Goal: Task Accomplishment & Management: Use online tool/utility

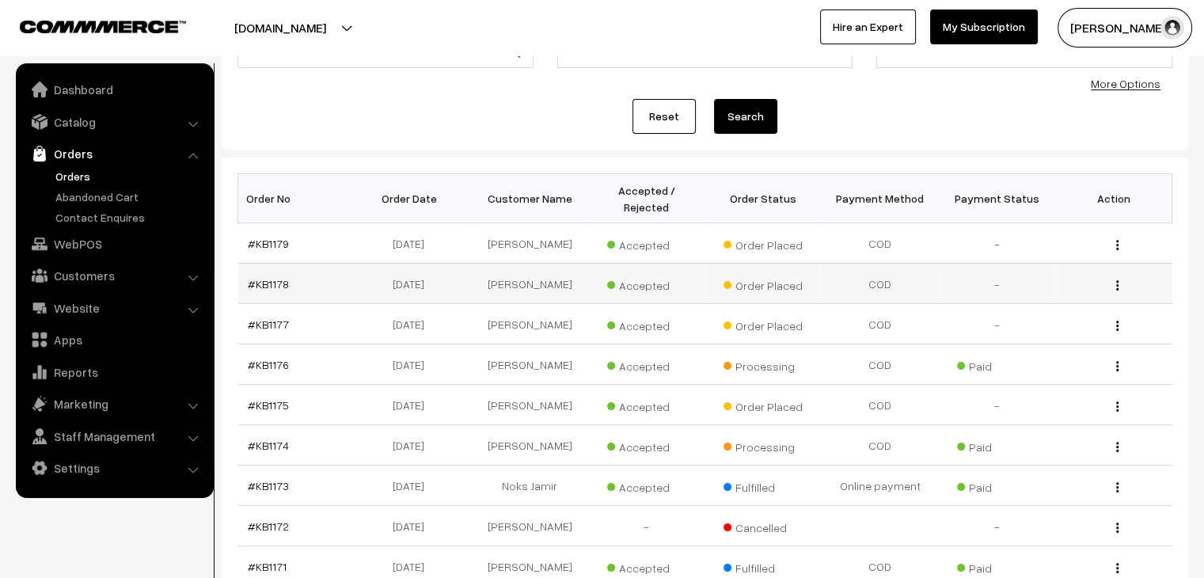
scroll to position [180, 0]
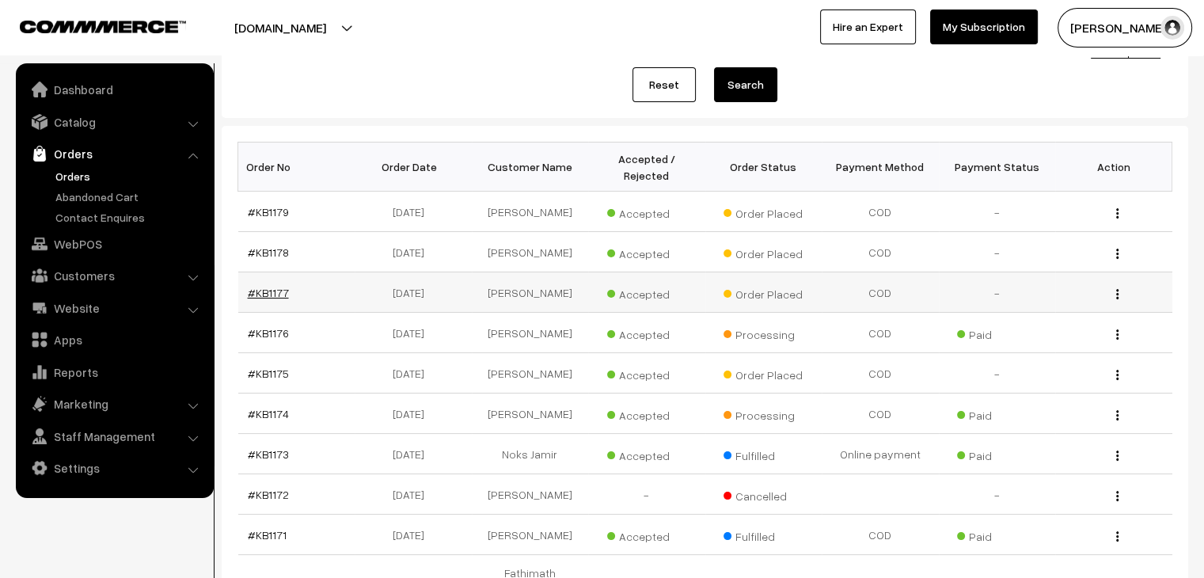
click at [271, 286] on link "#KB1177" at bounding box center [268, 292] width 41 height 13
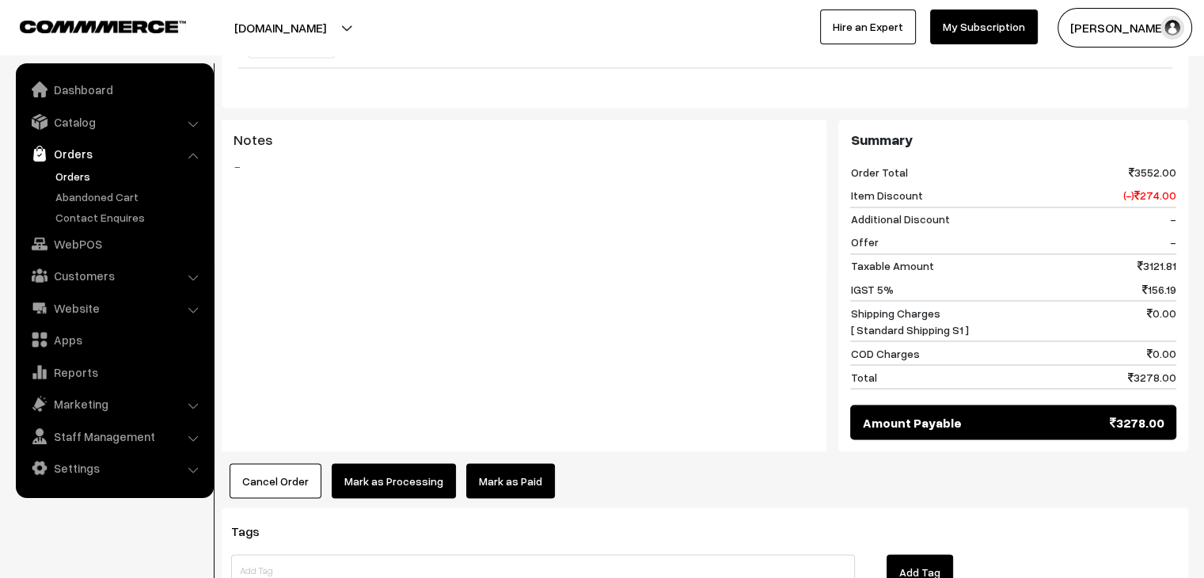
scroll to position [2734, 0]
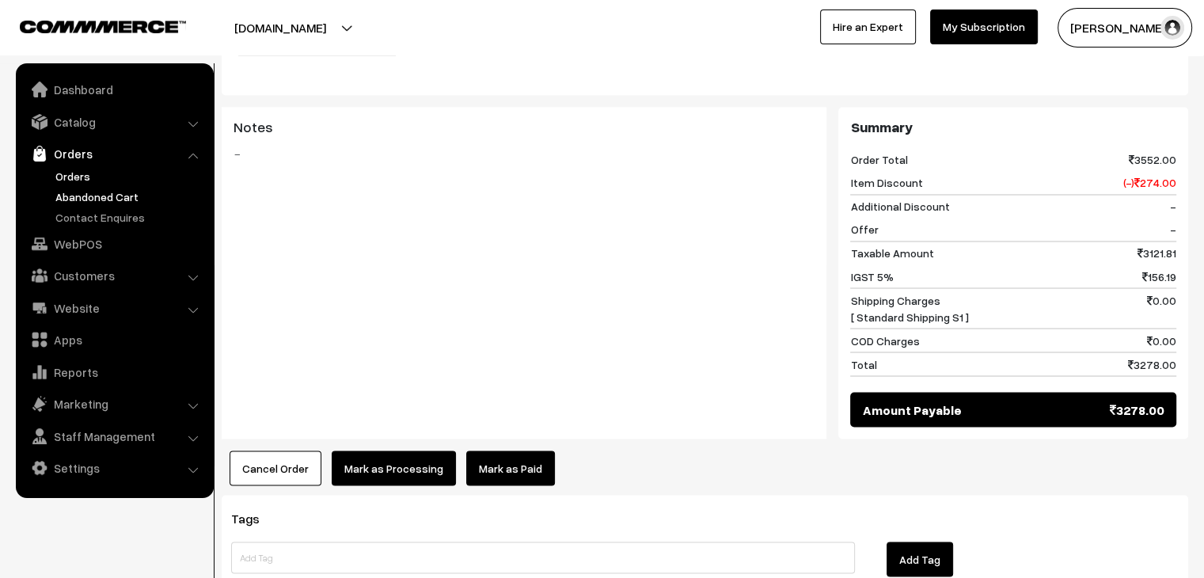
click at [131, 191] on link "Abandoned Cart" at bounding box center [129, 196] width 157 height 17
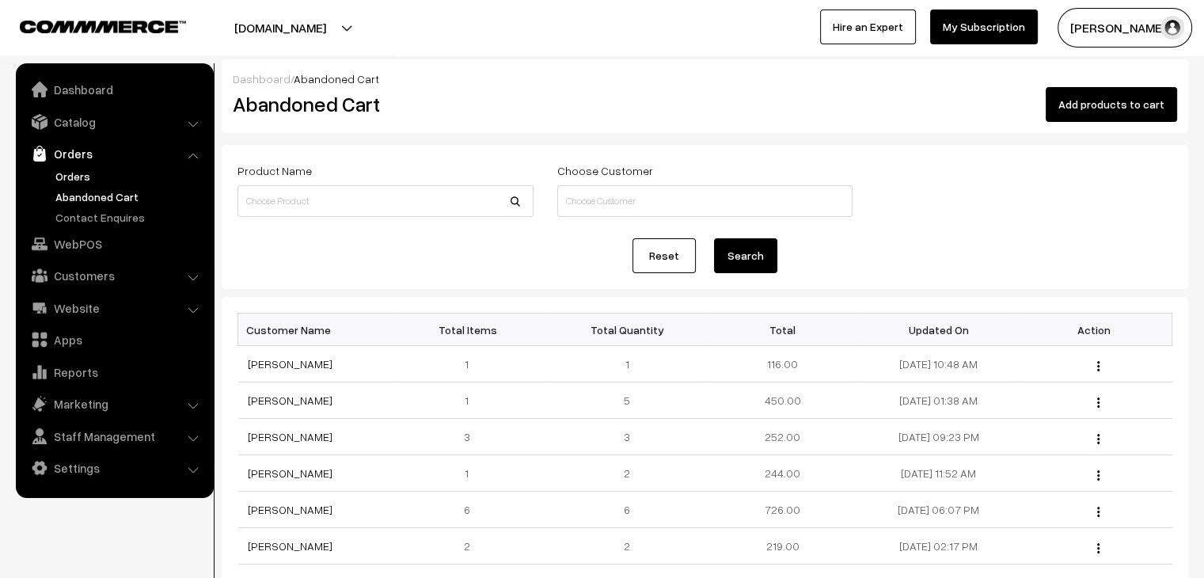
click at [73, 175] on link "Orders" at bounding box center [129, 176] width 157 height 17
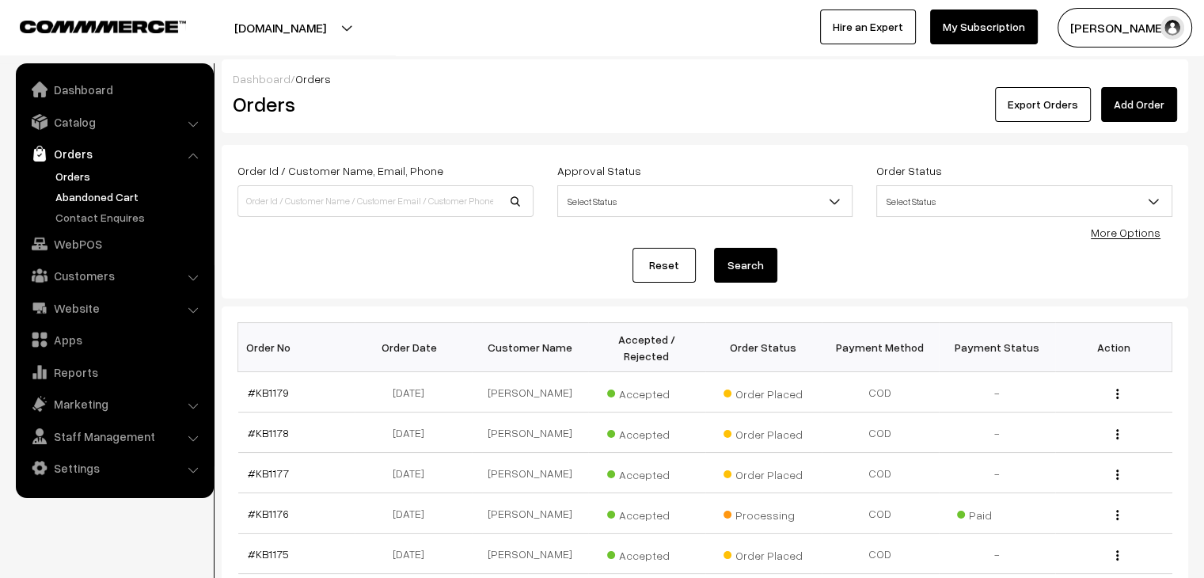
click at [113, 199] on link "Abandoned Cart" at bounding box center [129, 196] width 157 height 17
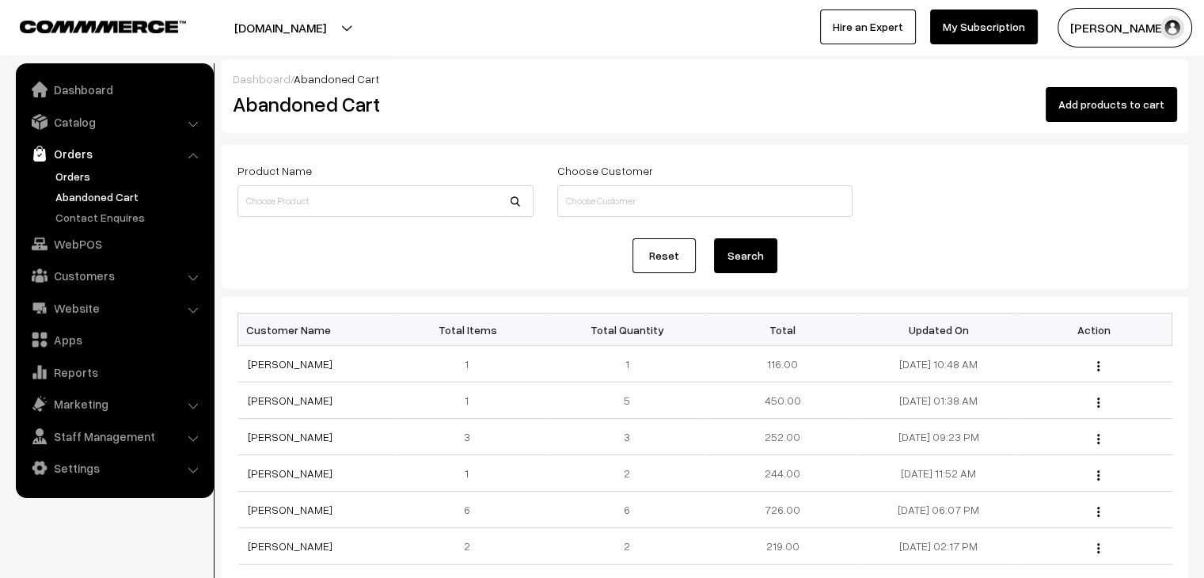
click at [82, 174] on link "Orders" at bounding box center [129, 176] width 157 height 17
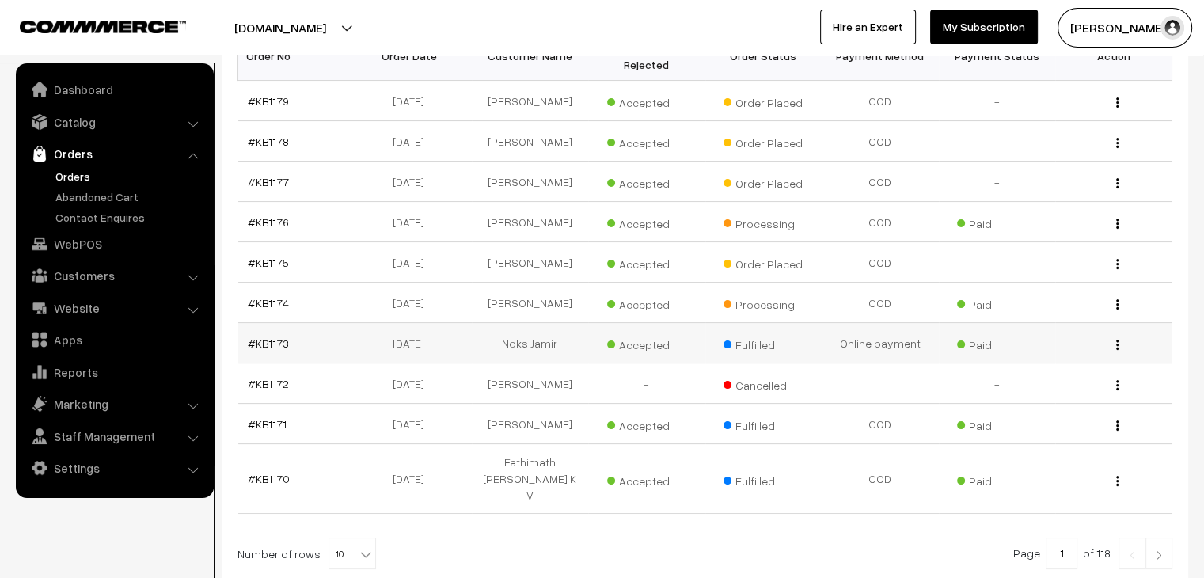
scroll to position [294, 0]
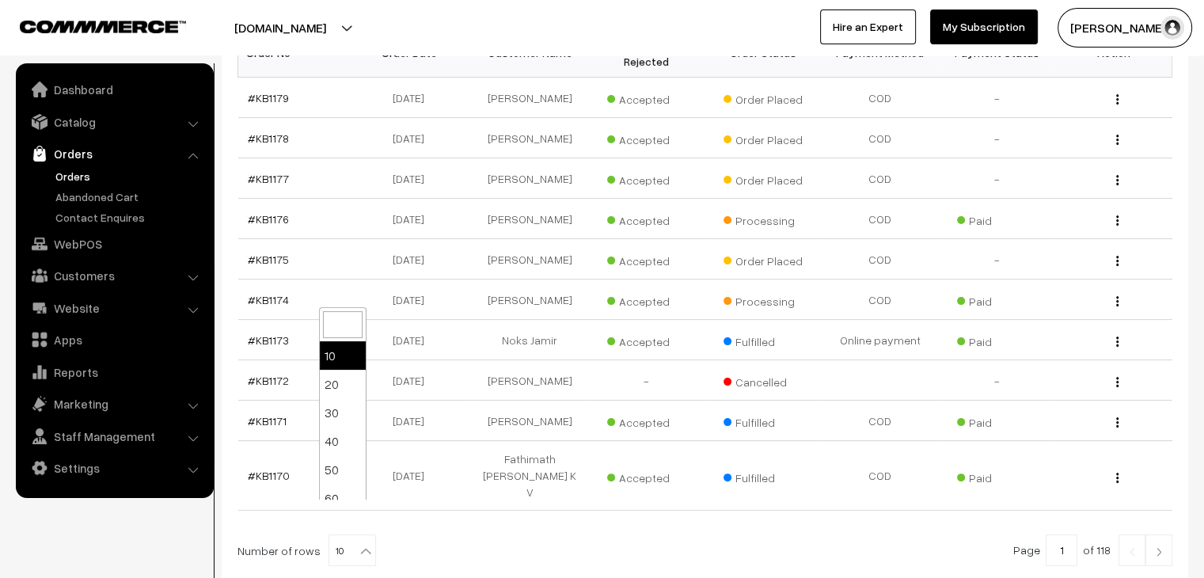
click at [339, 535] on span "10" at bounding box center [352, 551] width 46 height 32
select select "60"
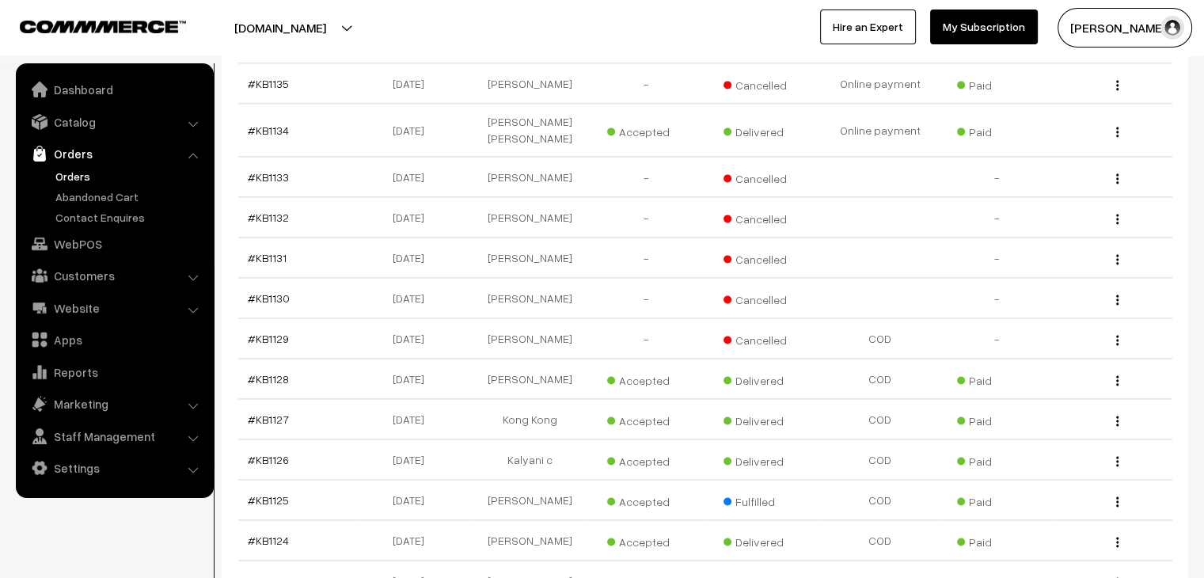
scroll to position [2178, 0]
click at [108, 197] on link "Abandoned Cart" at bounding box center [129, 196] width 157 height 17
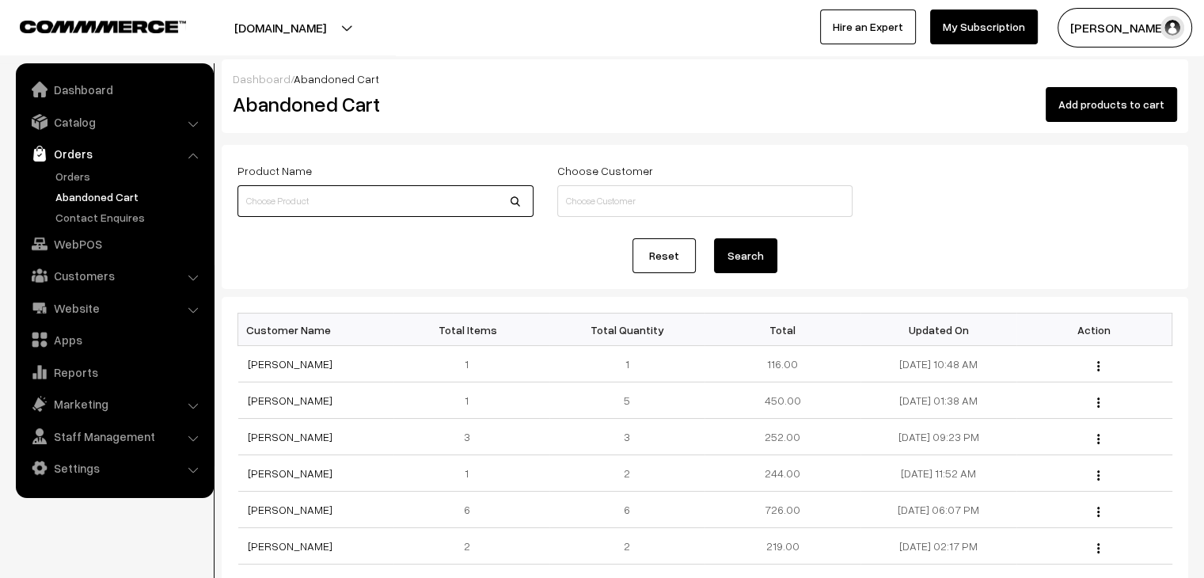
click at [320, 210] on input at bounding box center [385, 201] width 296 height 32
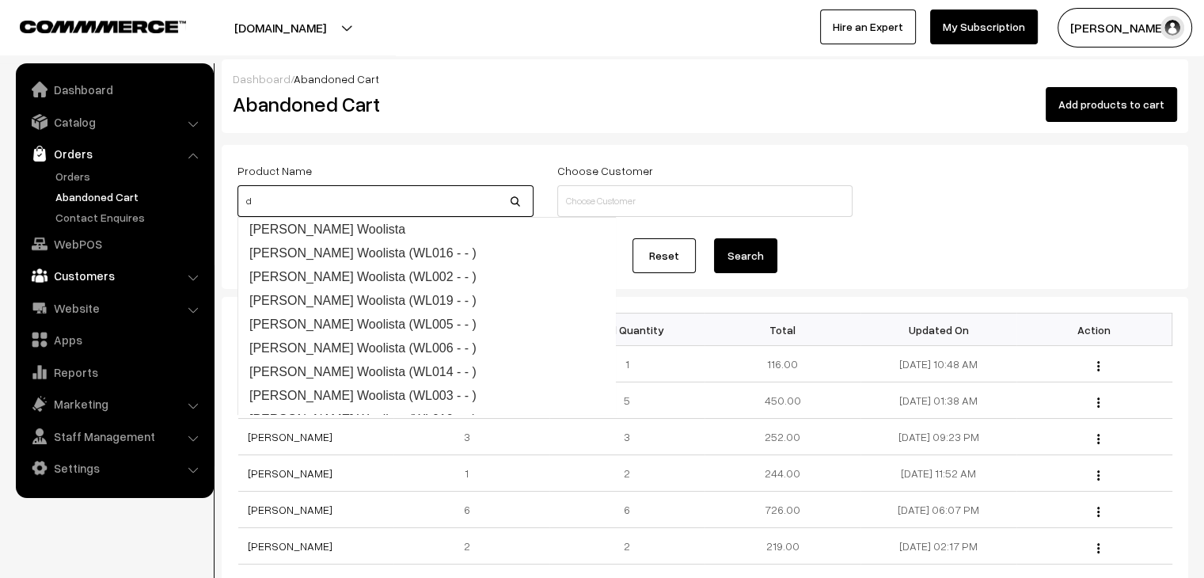
type input "d"
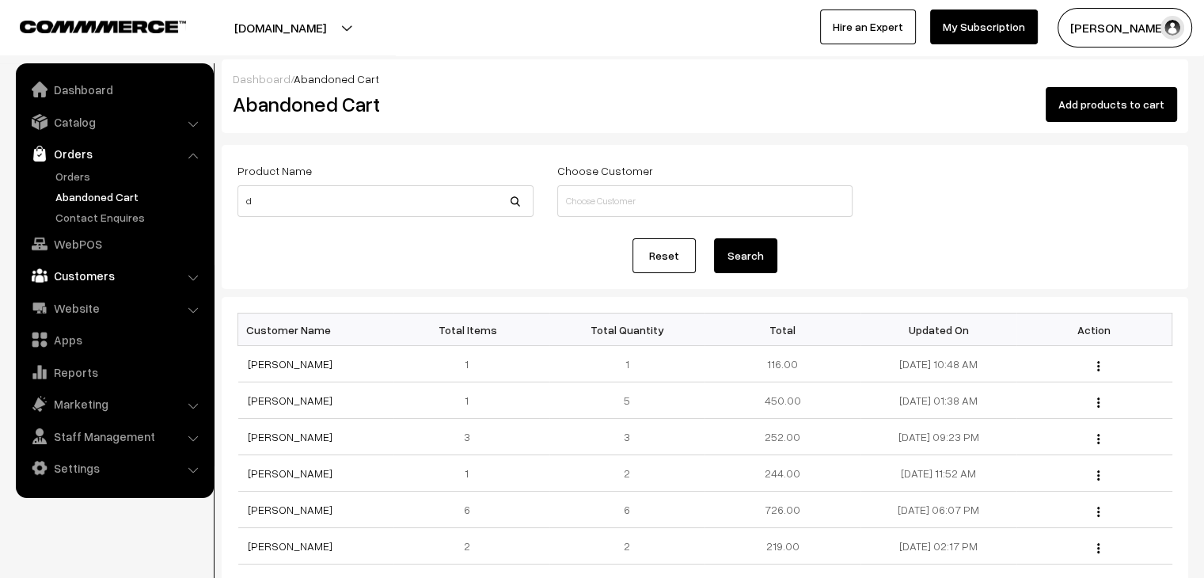
click at [151, 281] on link "Customers" at bounding box center [114, 275] width 188 height 28
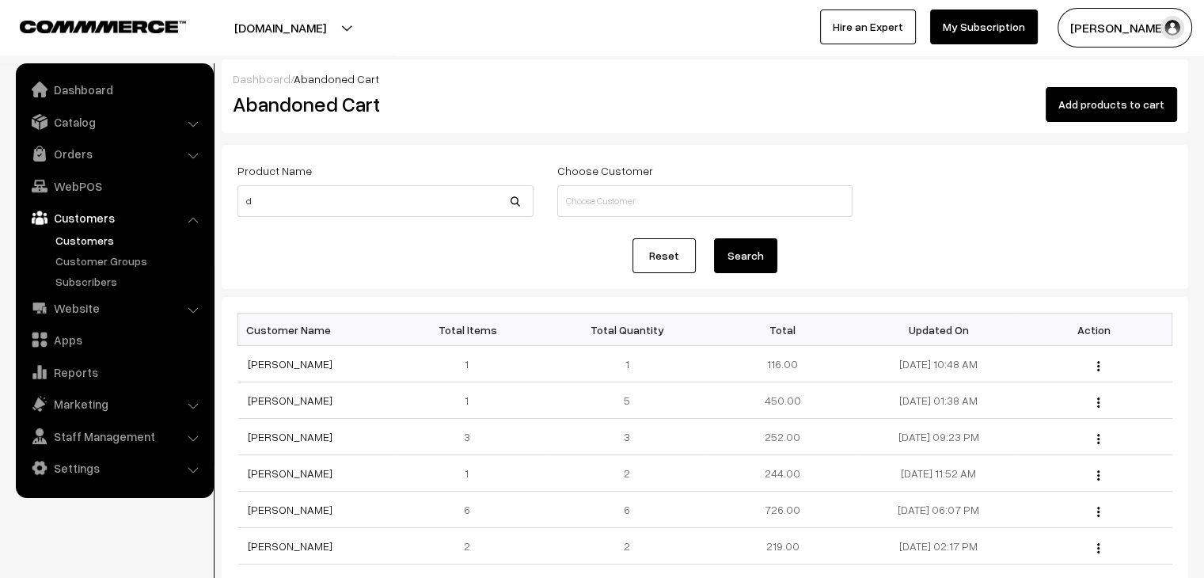
click at [107, 238] on link "Customers" at bounding box center [129, 240] width 157 height 17
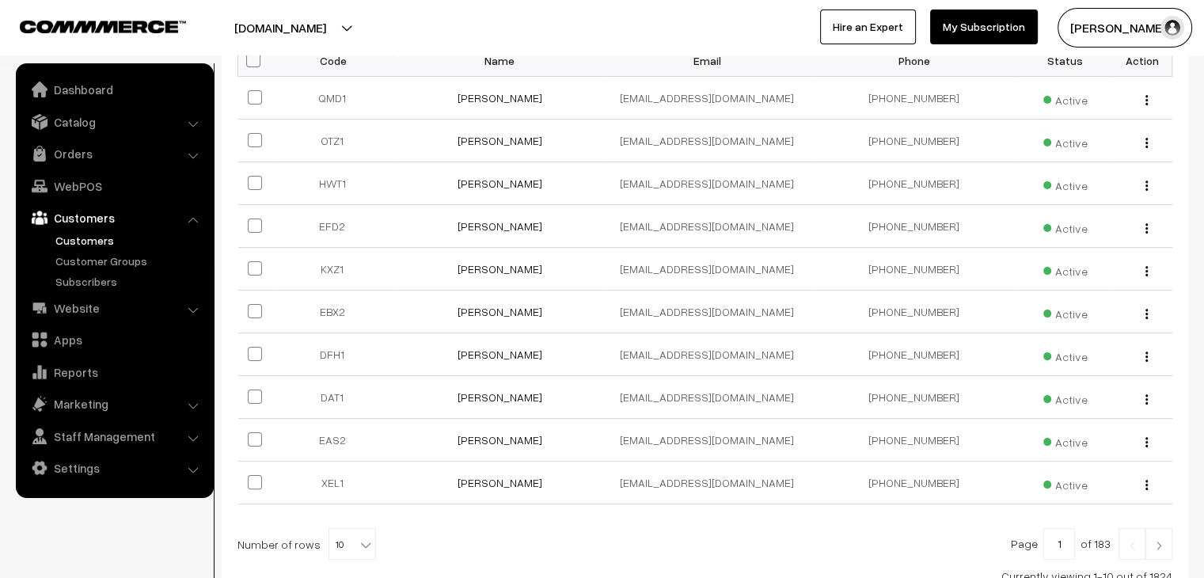
scroll to position [283, 0]
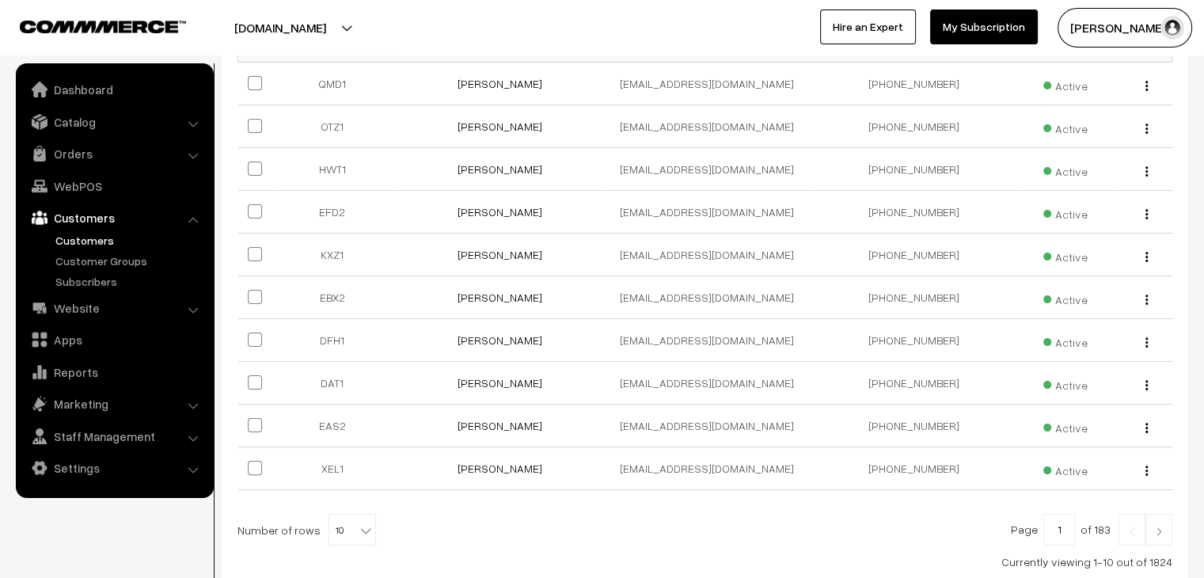
click at [333, 538] on span "10" at bounding box center [352, 530] width 46 height 32
select select "100"
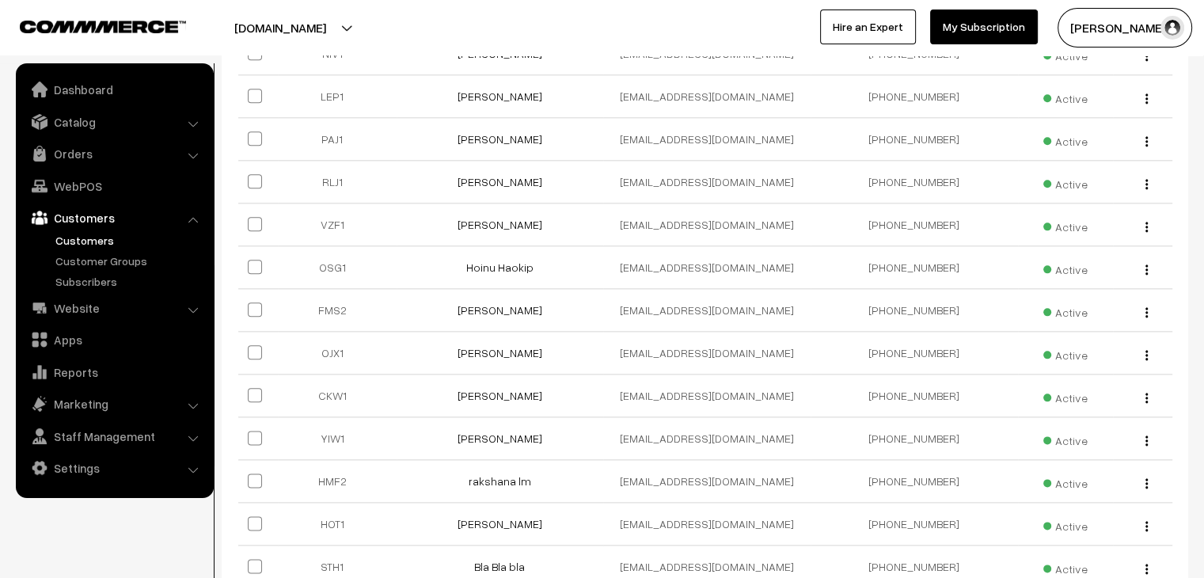
scroll to position [1854, 0]
click at [474, 307] on link "Darakshan Musharraf" at bounding box center [499, 308] width 85 height 13
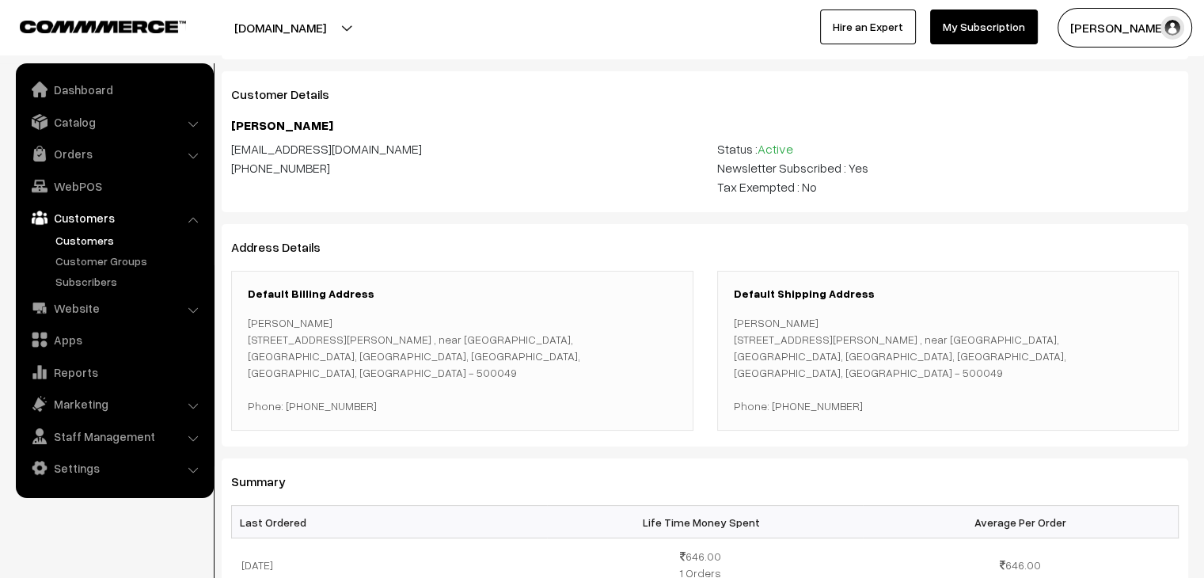
scroll to position [73, 0]
click at [133, 155] on link "Orders" at bounding box center [114, 153] width 188 height 28
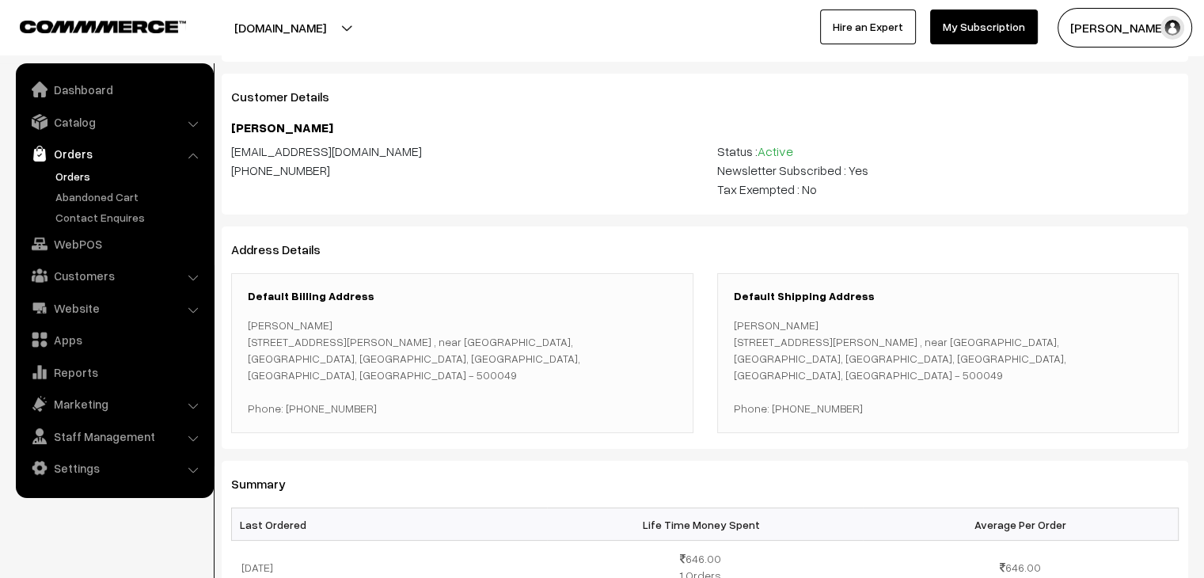
click at [90, 174] on link "Orders" at bounding box center [129, 176] width 157 height 17
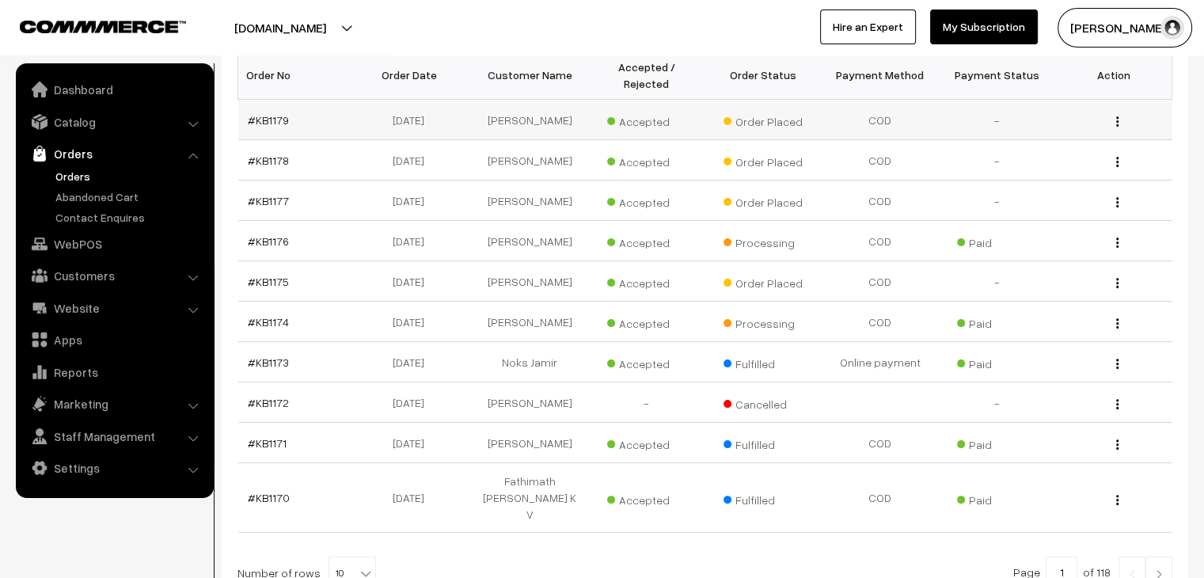
scroll to position [278, 0]
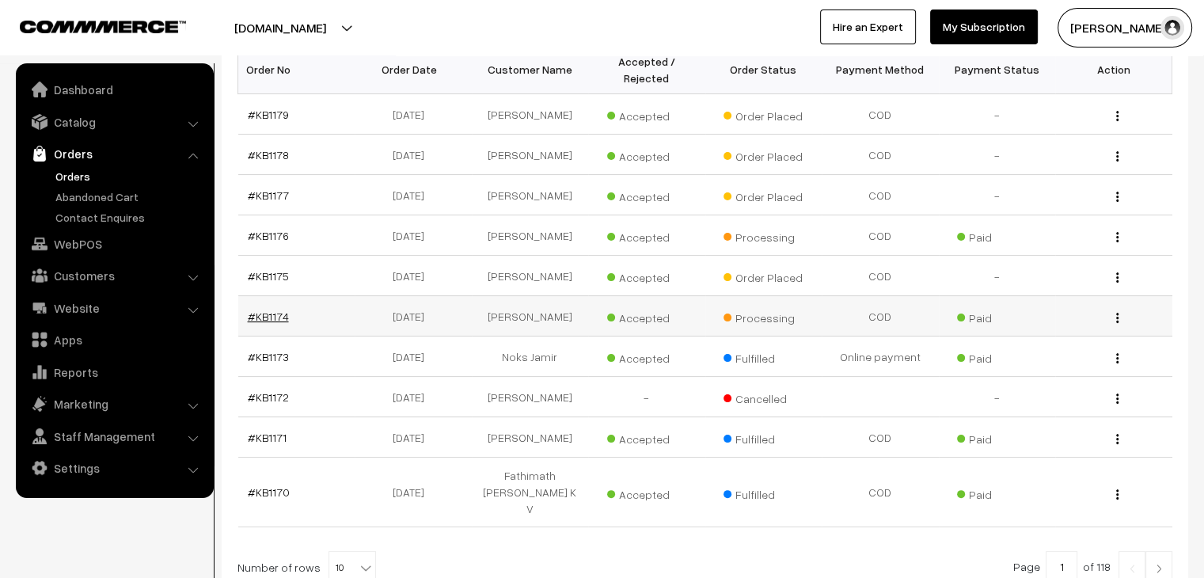
click at [254, 309] on link "#KB1174" at bounding box center [268, 315] width 41 height 13
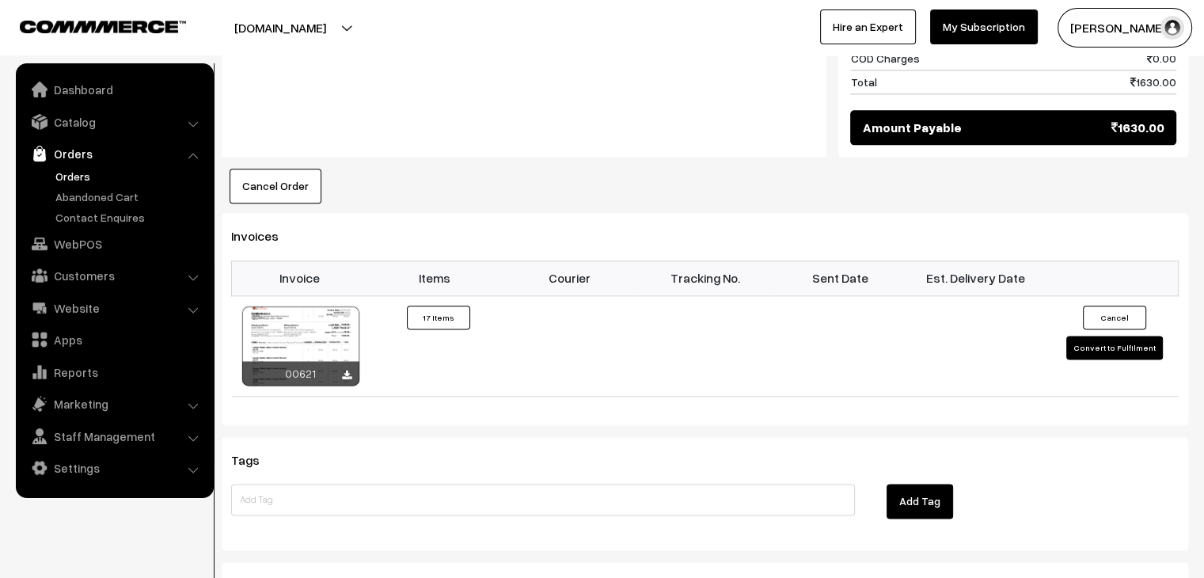
scroll to position [1933, 0]
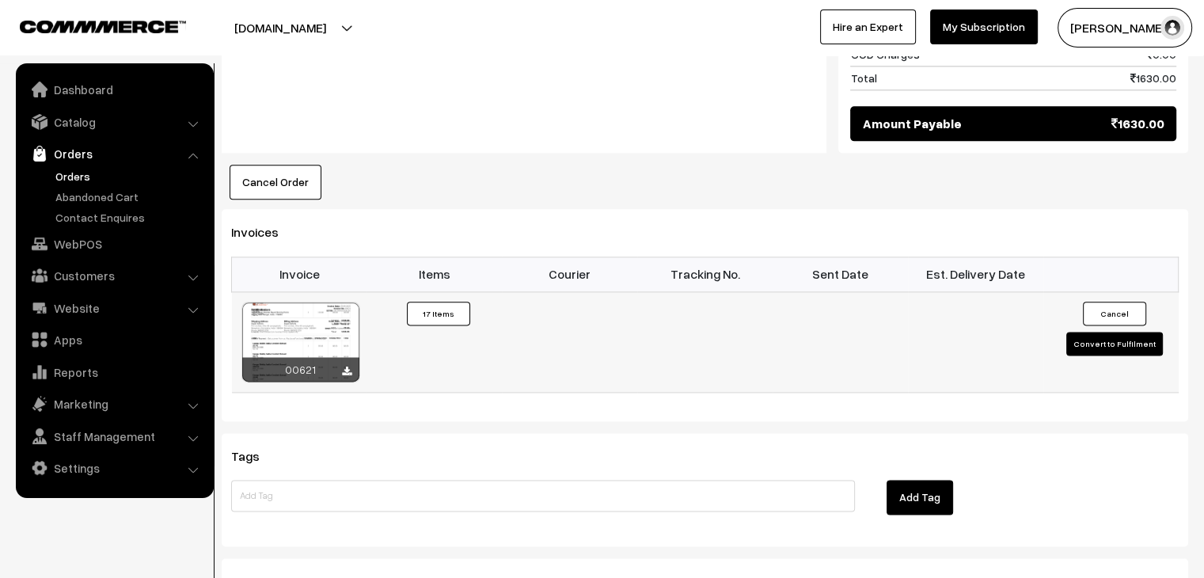
click at [1092, 332] on button "Convert to Fulfilment" at bounding box center [1114, 344] width 97 height 24
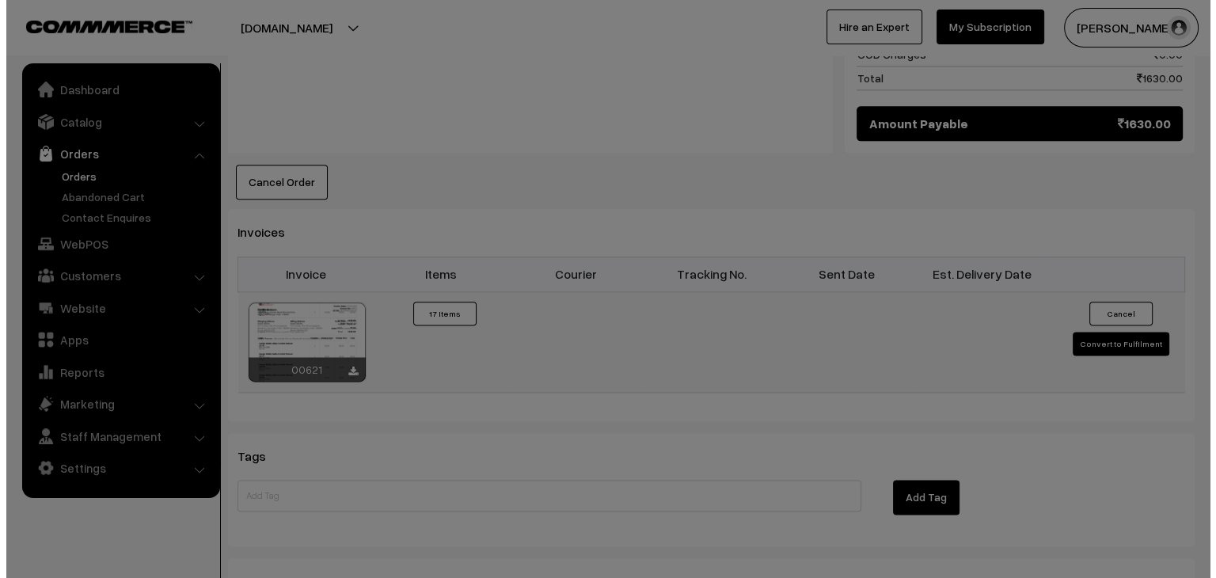
scroll to position [1948, 0]
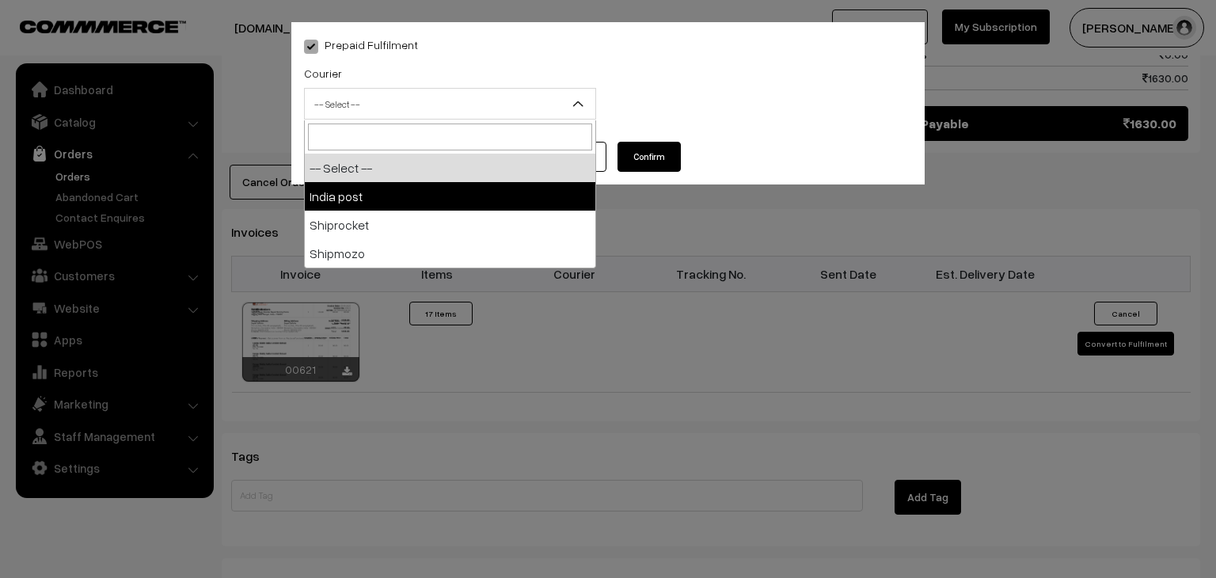
drag, startPoint x: 517, startPoint y: 99, endPoint x: 485, endPoint y: 192, distance: 97.9
select select "1"
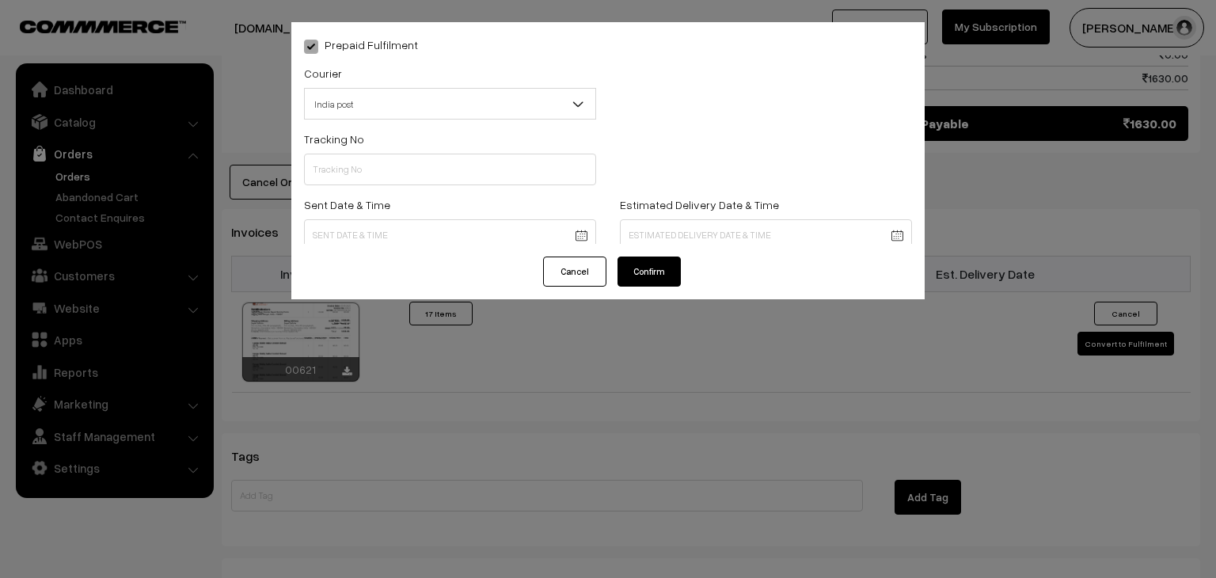
click at [485, 192] on div "Tracking No" at bounding box center [450, 162] width 316 height 66
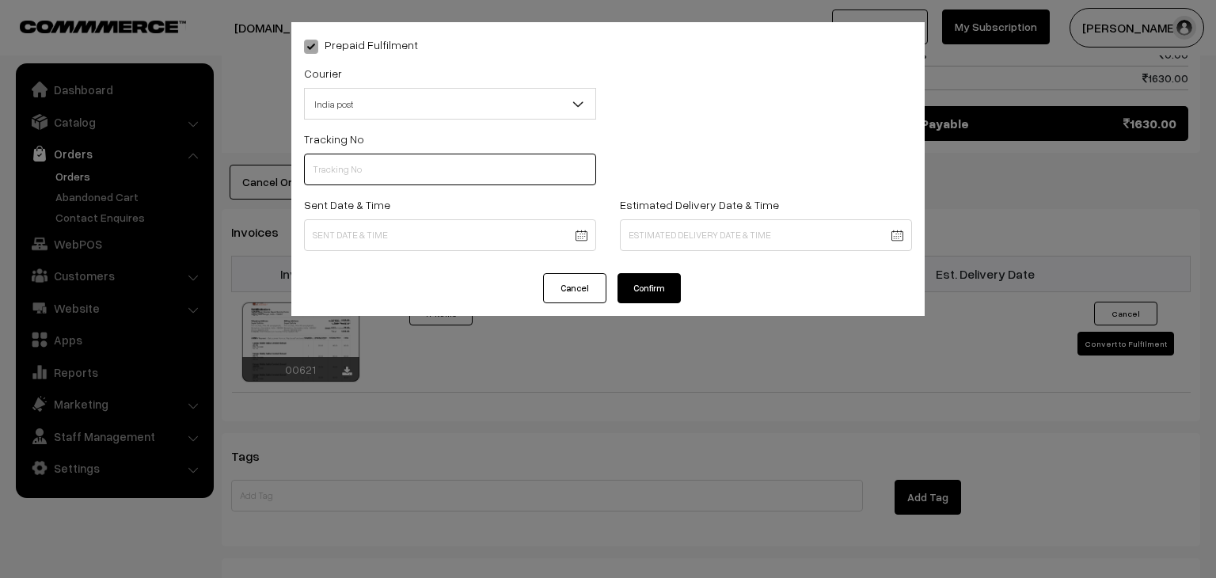
click at [448, 169] on input "text" at bounding box center [450, 170] width 292 height 32
type input "CW201214921IN"
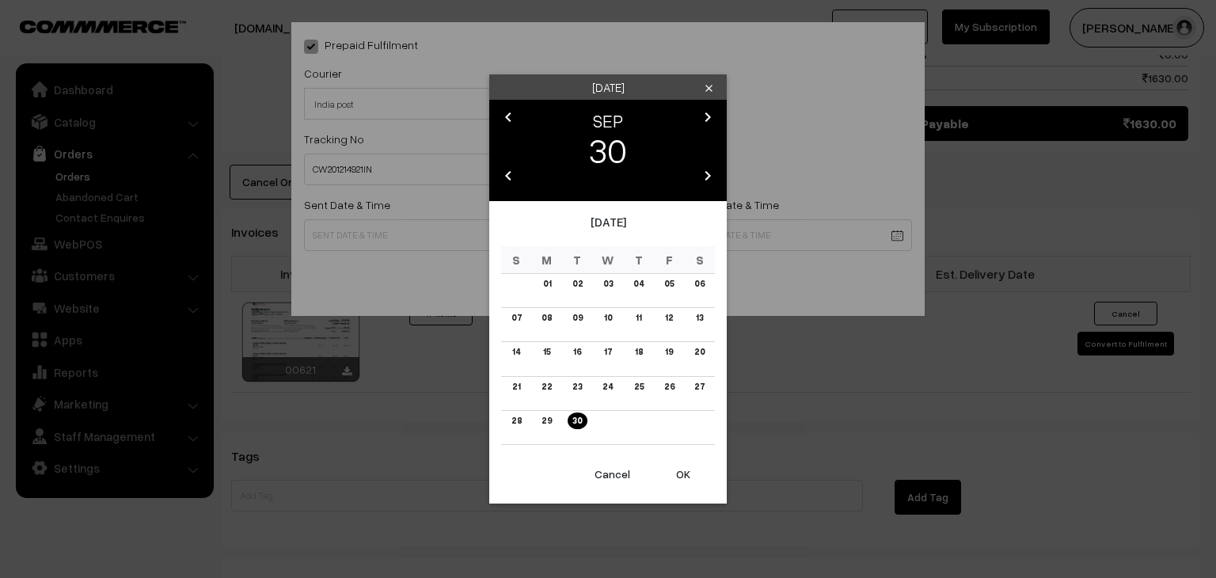
click at [545, 421] on link "29" at bounding box center [547, 420] width 20 height 17
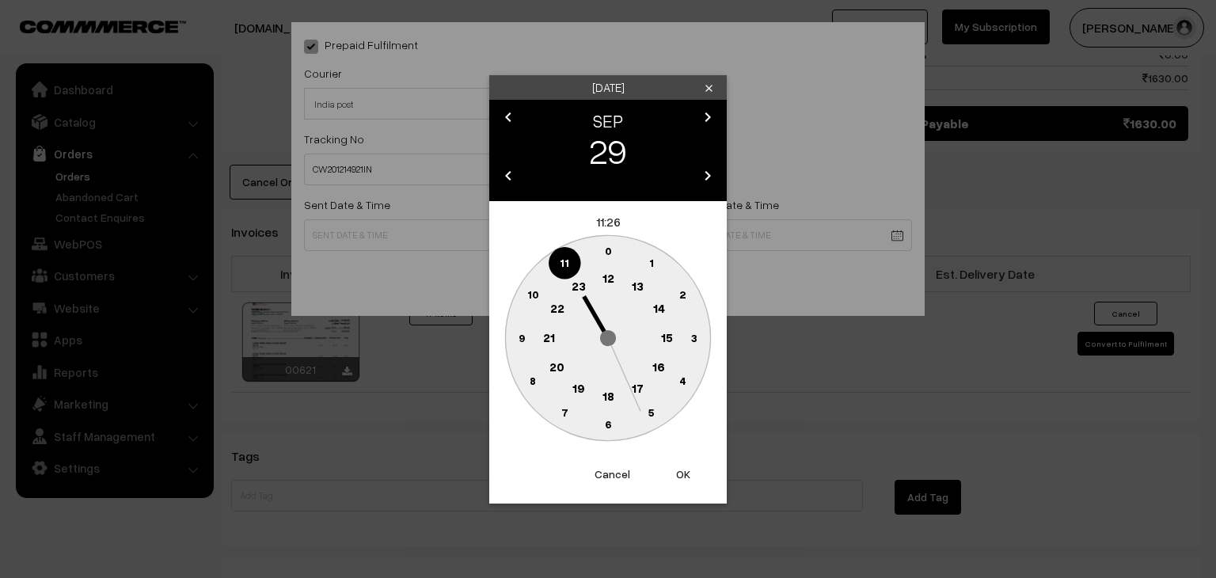
click at [530, 292] on text "10" at bounding box center [533, 293] width 12 height 13
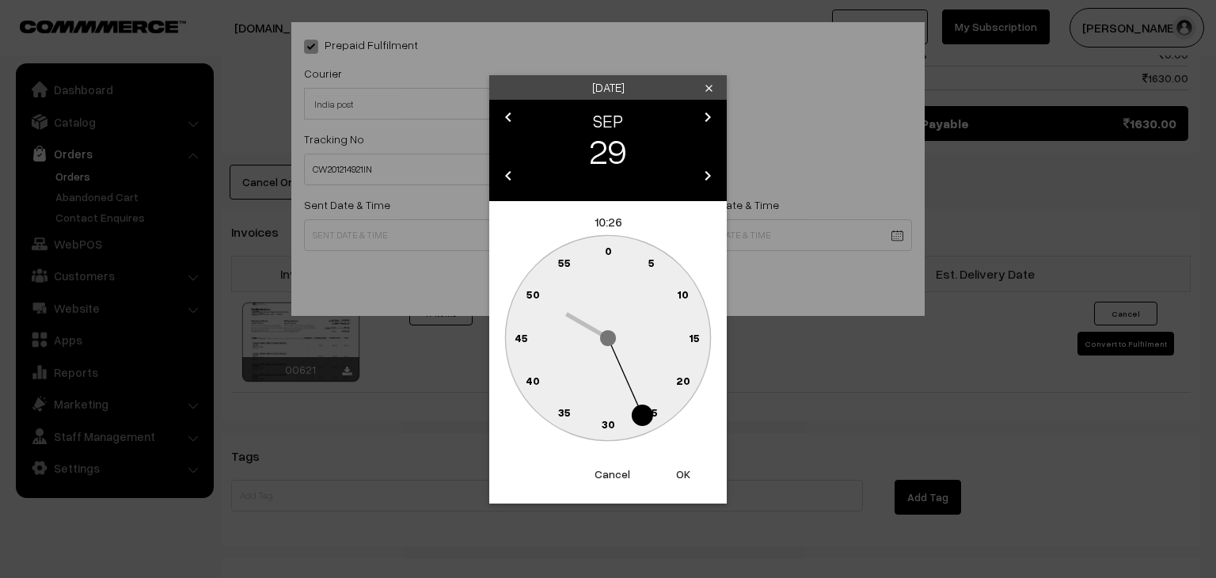
click at [608, 251] on text "0" at bounding box center [608, 250] width 7 height 13
type input "[DATE] 10:00"
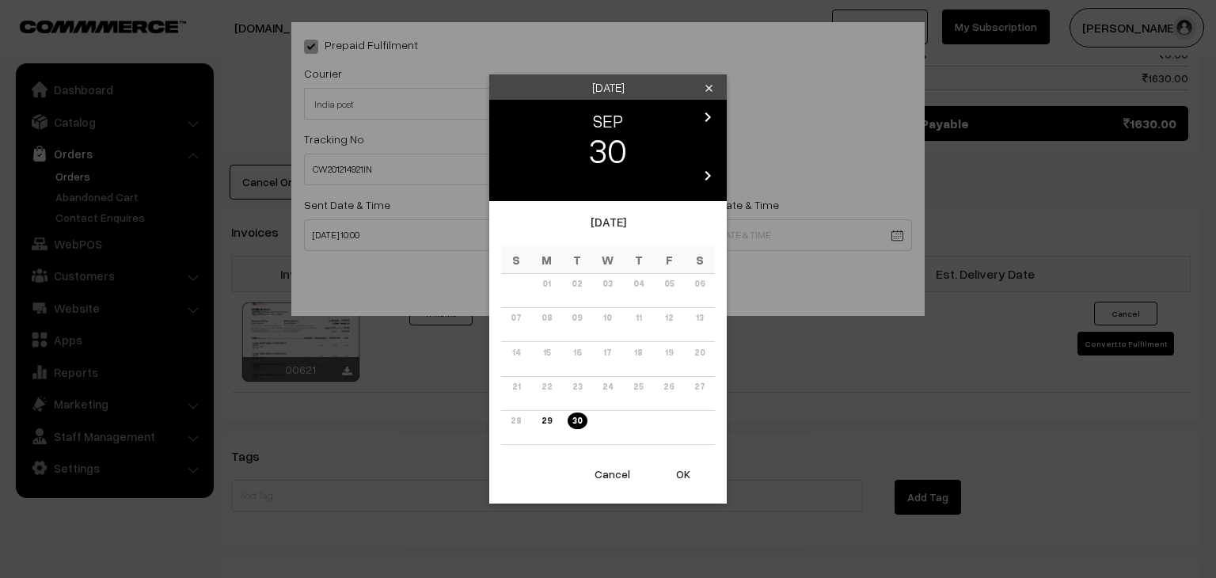
click at [710, 108] on icon "chevron_right" at bounding box center [707, 117] width 19 height 19
click at [581, 317] on link "07" at bounding box center [577, 317] width 20 height 17
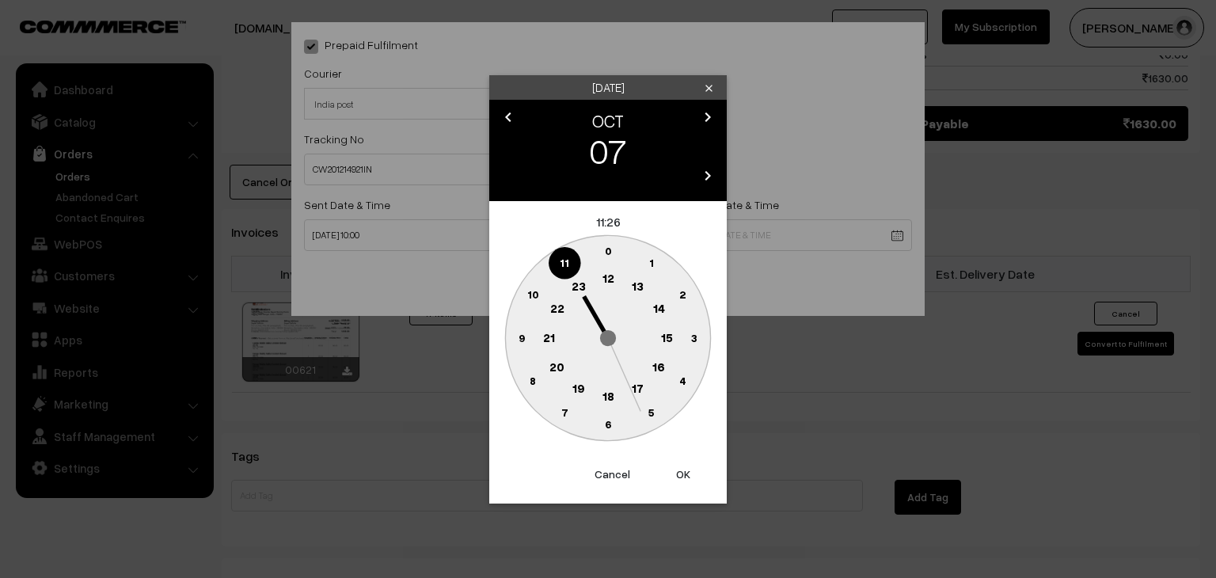
click at [656, 362] on text "16" at bounding box center [658, 366] width 13 height 14
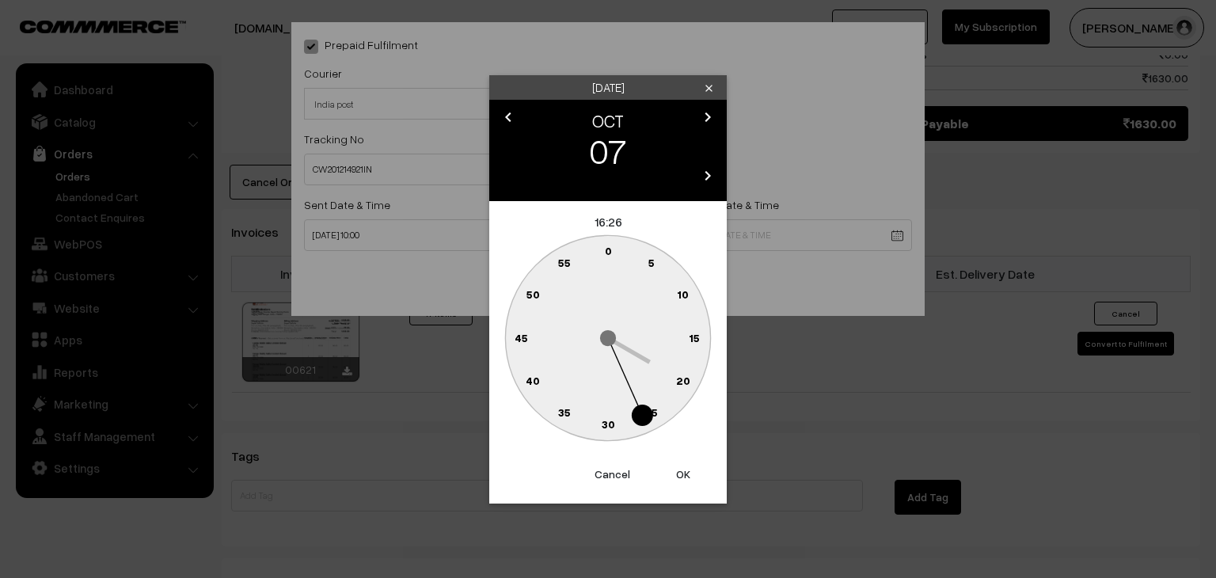
click at [608, 245] on text "0" at bounding box center [608, 250] width 7 height 13
type input "[DATE] 16:00"
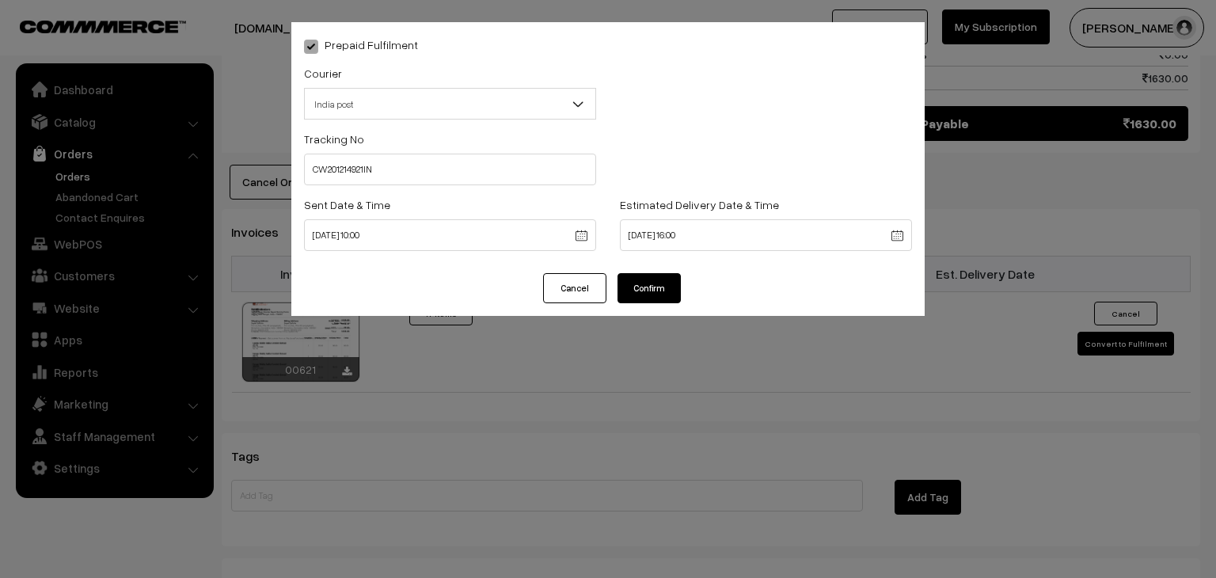
click at [668, 286] on button "Confirm" at bounding box center [648, 288] width 63 height 30
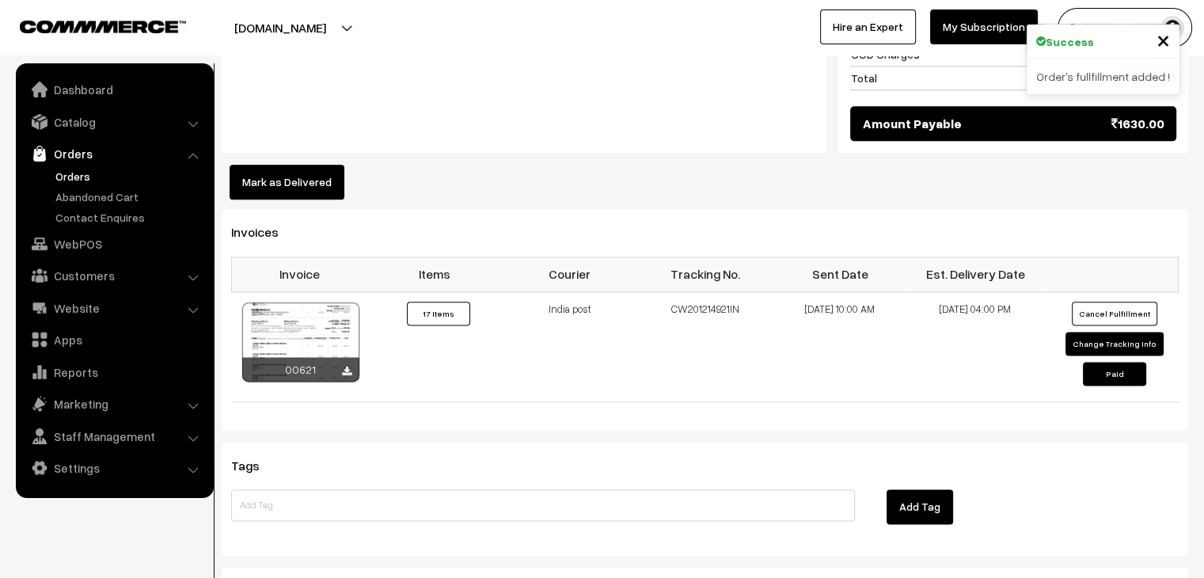
click at [69, 172] on link "Orders" at bounding box center [129, 176] width 157 height 17
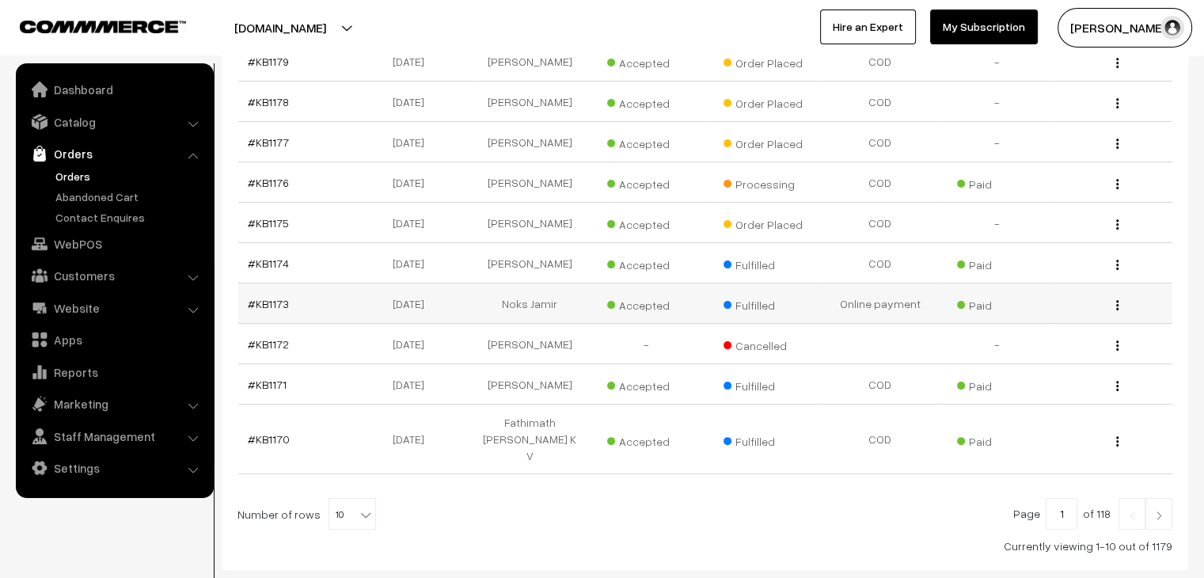
scroll to position [327, 0]
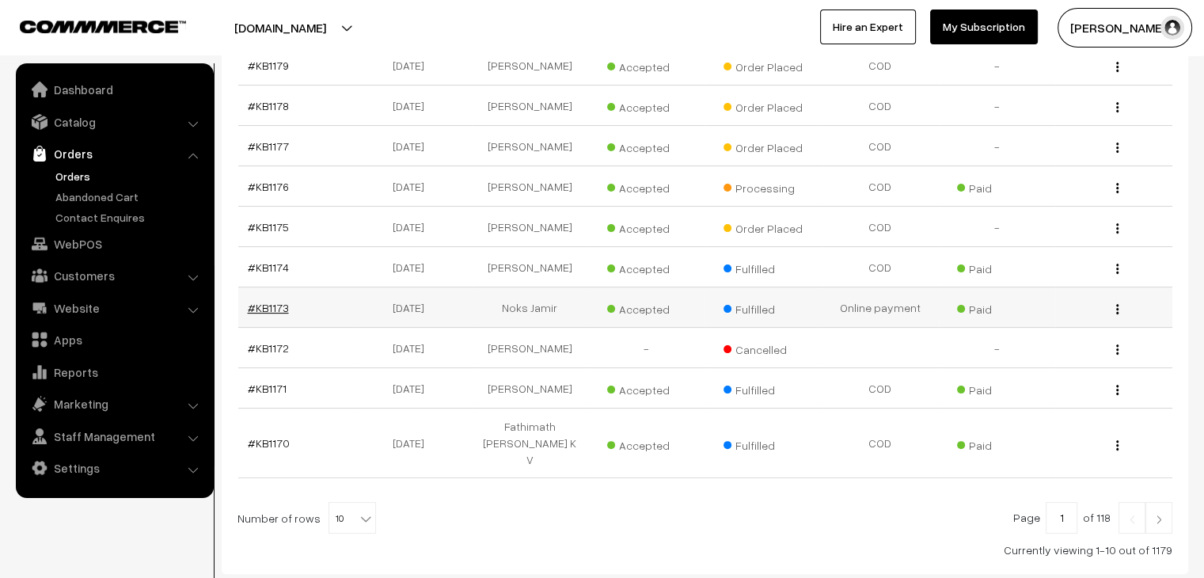
click at [271, 301] on link "#KB1173" at bounding box center [268, 307] width 41 height 13
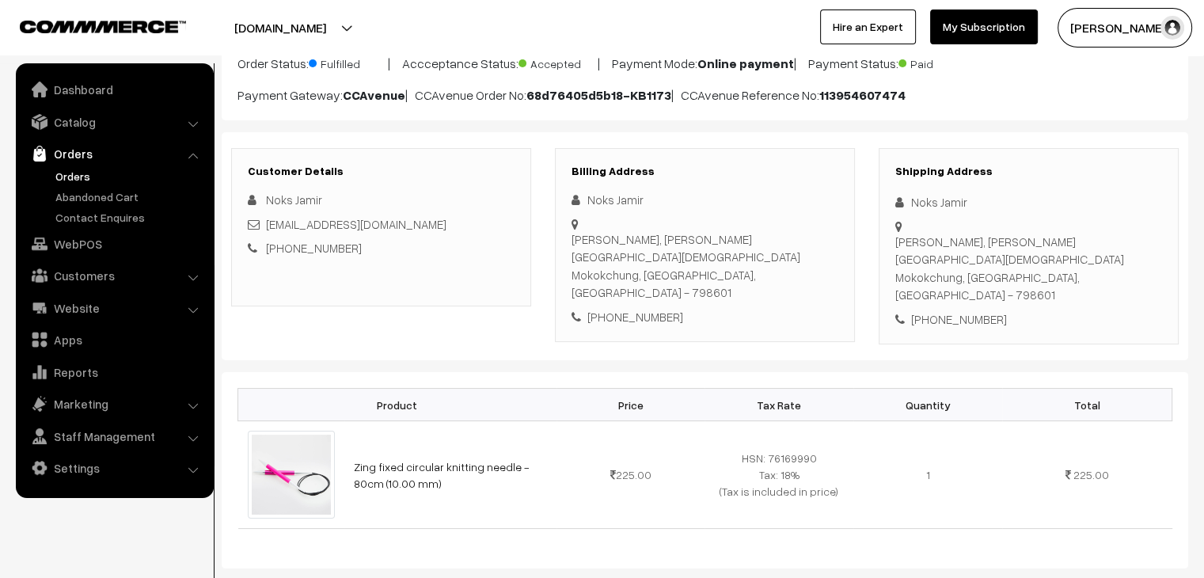
scroll to position [131, 0]
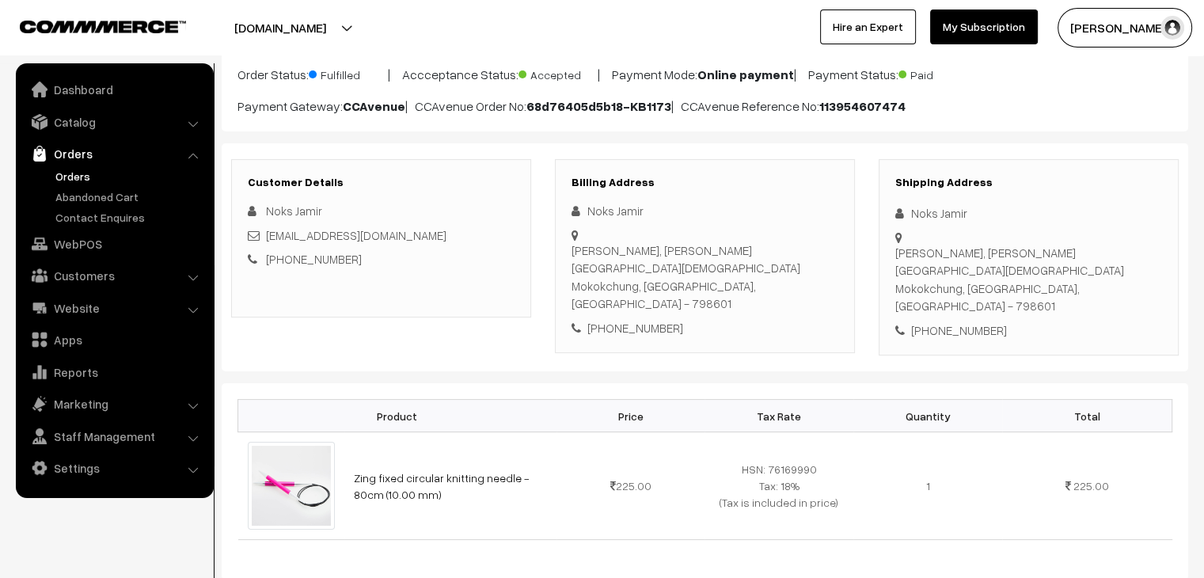
click at [75, 180] on link "Orders" at bounding box center [129, 176] width 157 height 17
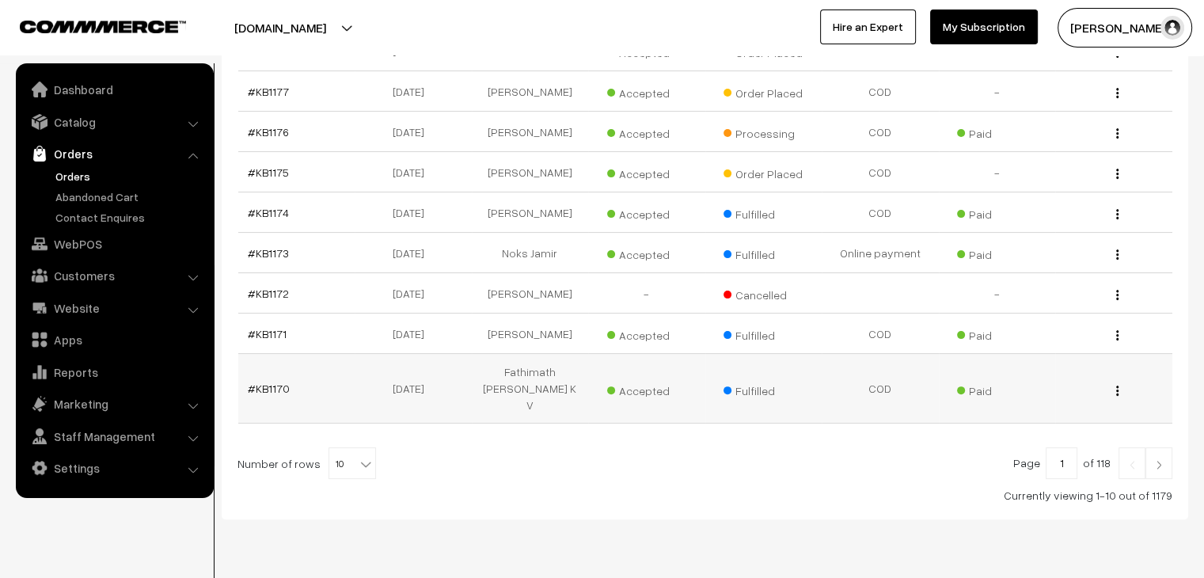
scroll to position [389, 0]
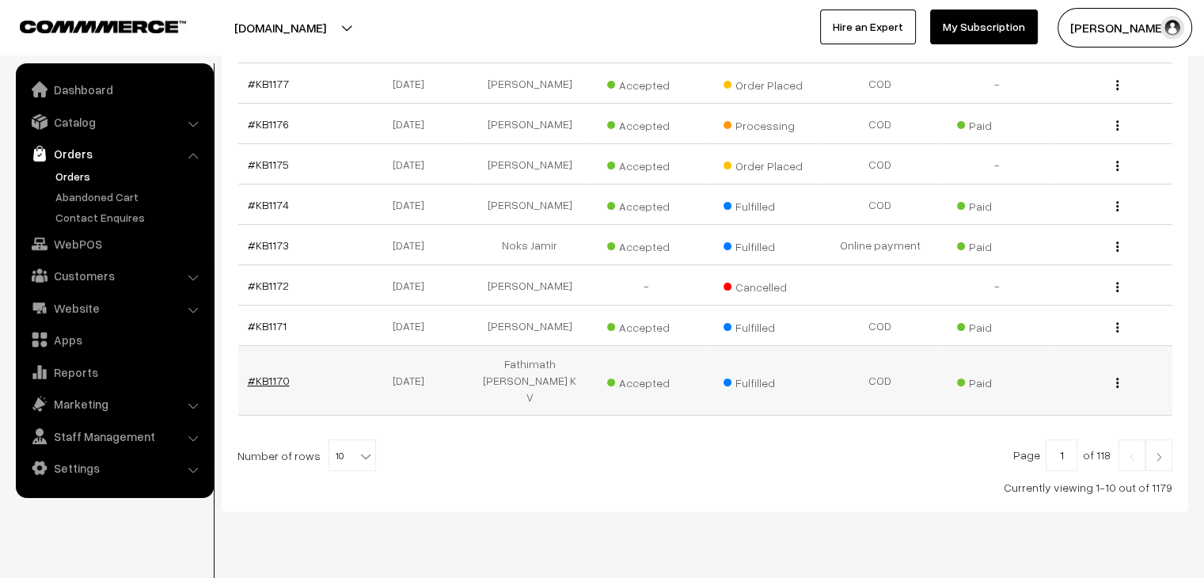
click at [274, 374] on link "#KB1170" at bounding box center [269, 380] width 42 height 13
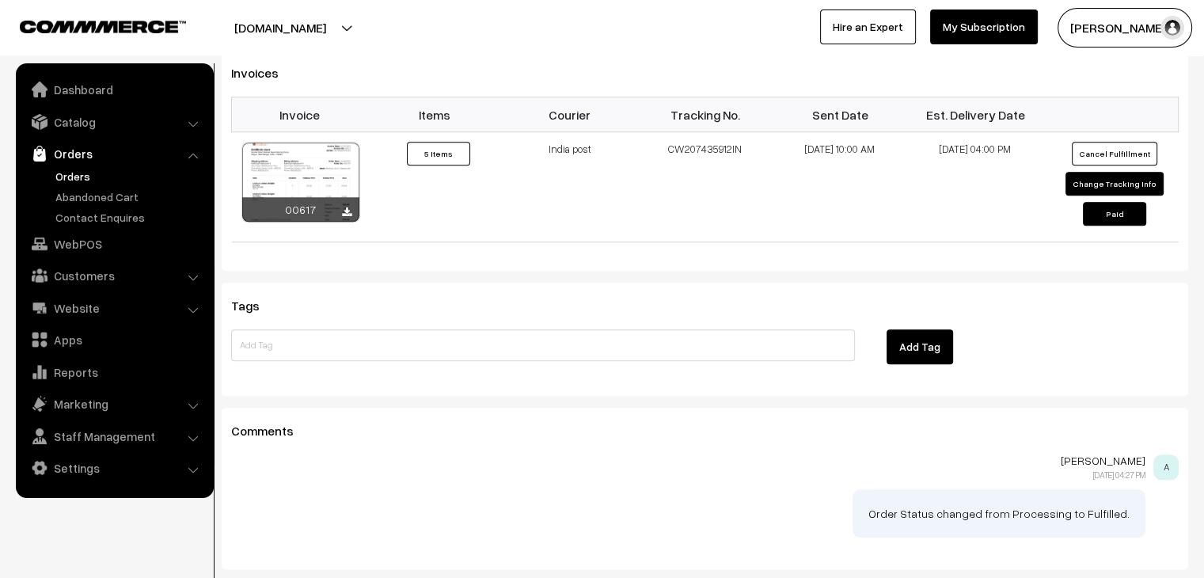
scroll to position [1130, 0]
click at [70, 172] on link "Orders" at bounding box center [129, 176] width 157 height 17
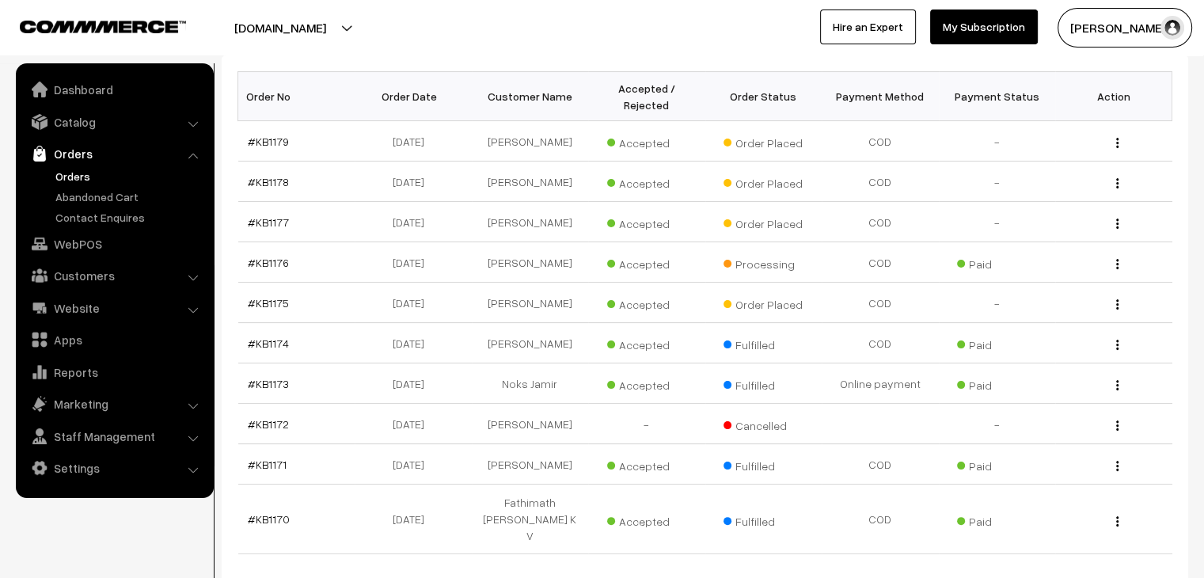
scroll to position [252, 0]
click at [265, 295] on link "#KB1175" at bounding box center [268, 301] width 41 height 13
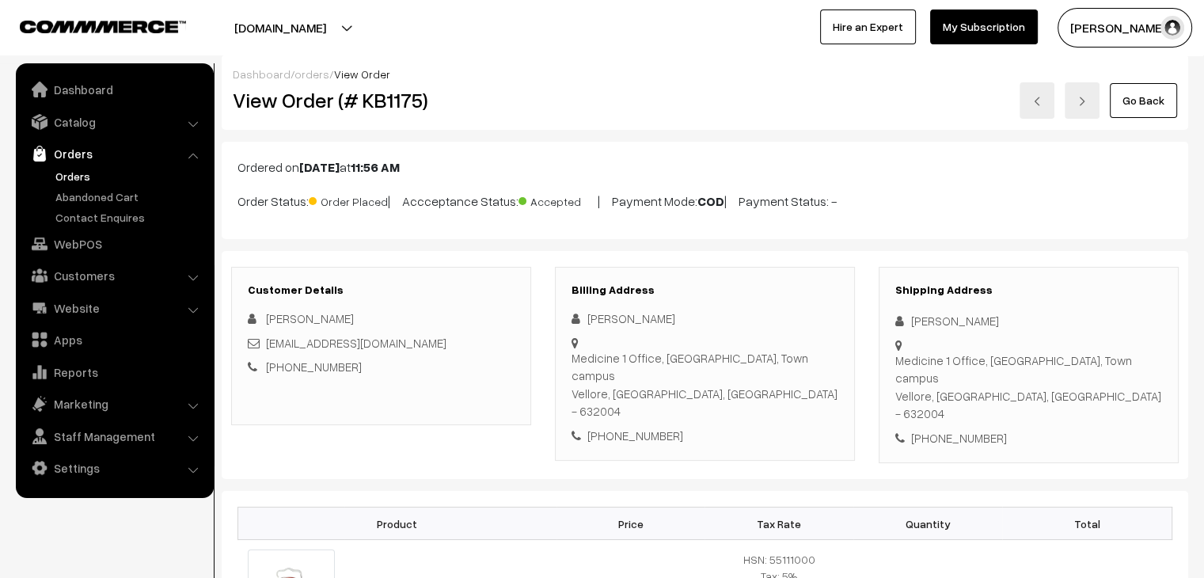
scroll to position [3, 0]
click at [82, 178] on link "Orders" at bounding box center [129, 176] width 157 height 17
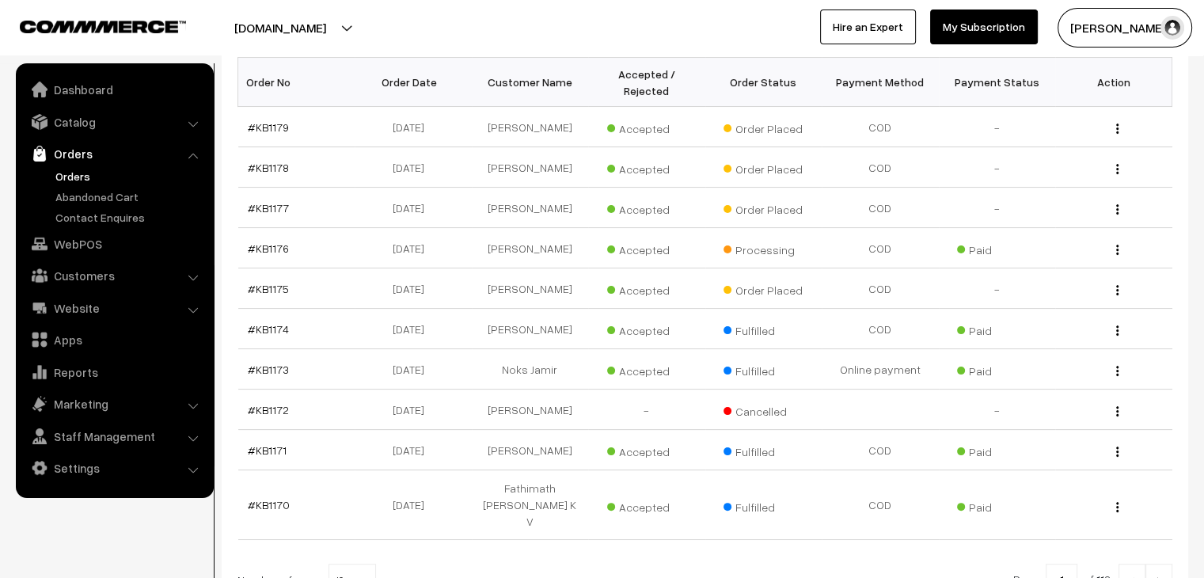
scroll to position [264, 0]
click at [279, 242] on link "#KB1176" at bounding box center [268, 248] width 41 height 13
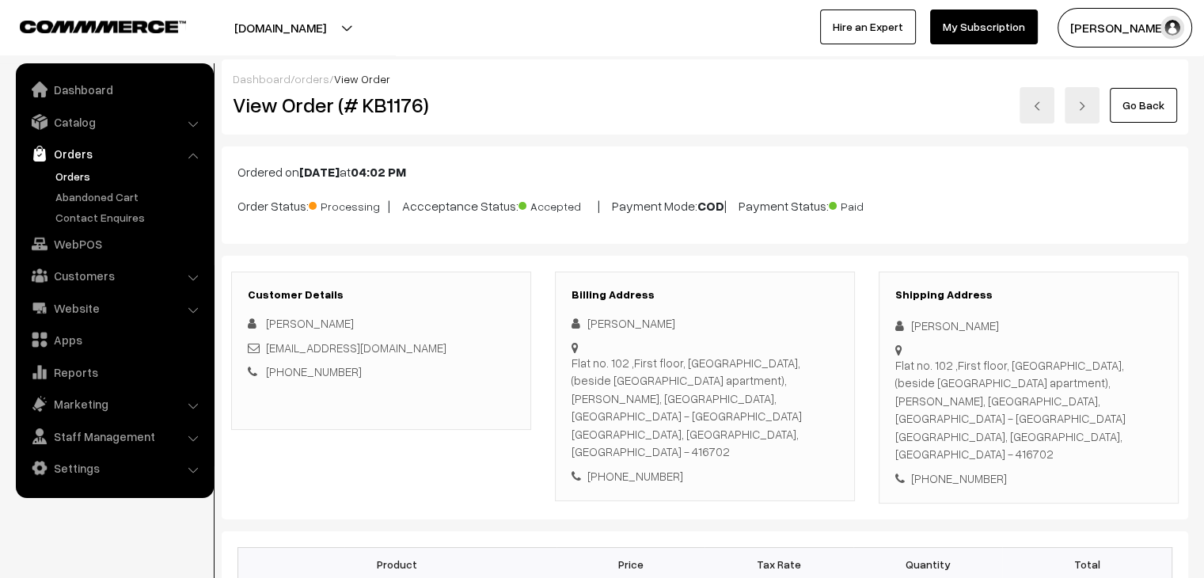
click at [80, 172] on link "Orders" at bounding box center [129, 176] width 157 height 17
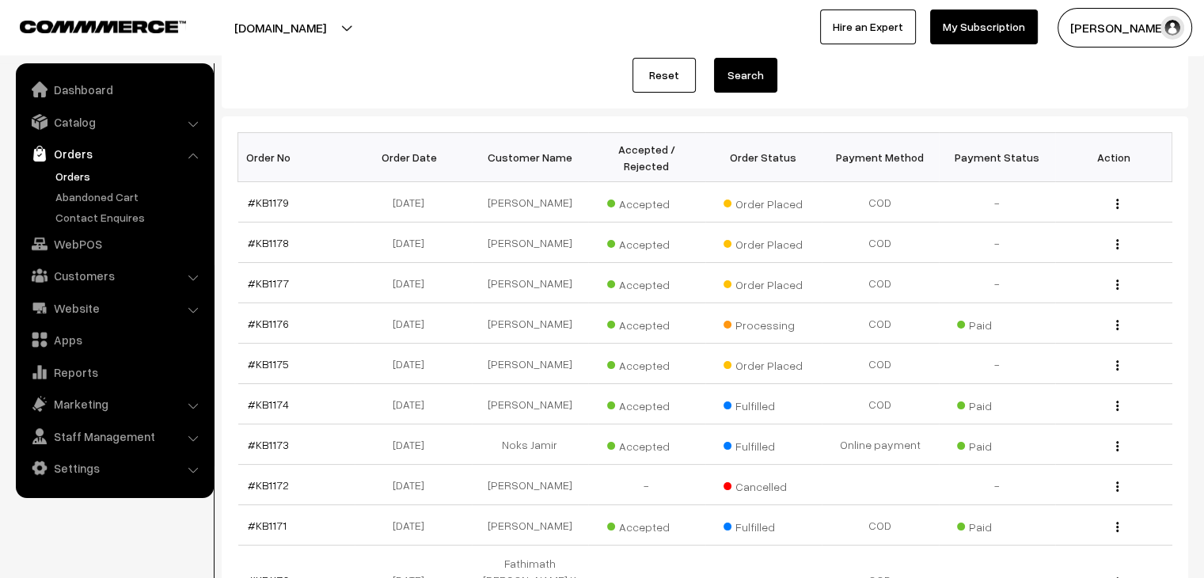
scroll to position [190, 0]
click at [275, 195] on link "#KB1179" at bounding box center [268, 201] width 41 height 13
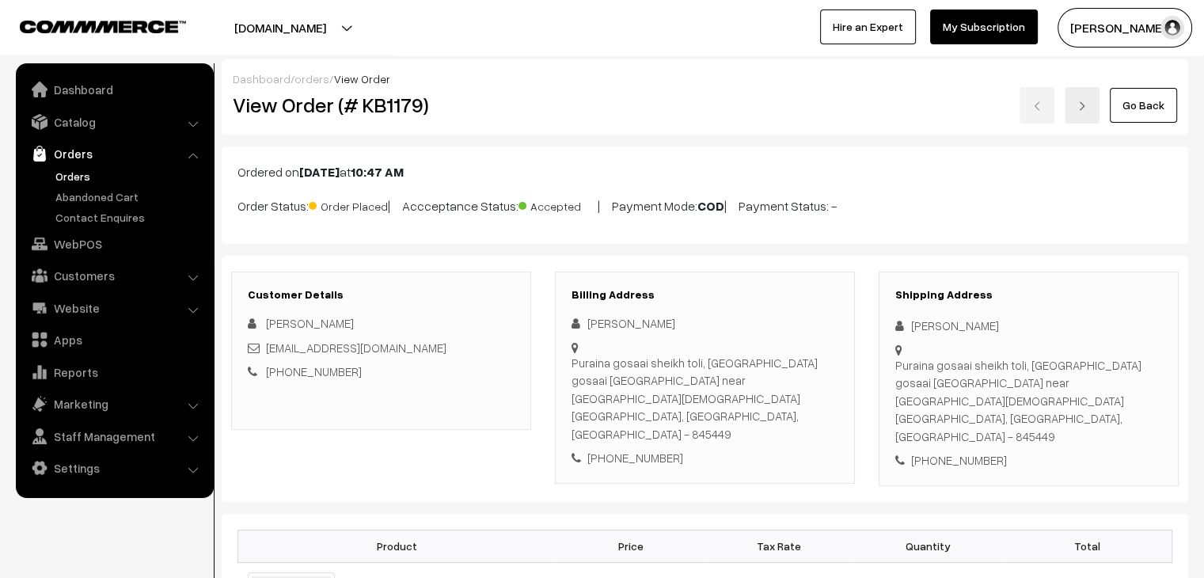
click at [78, 175] on link "Orders" at bounding box center [129, 176] width 157 height 17
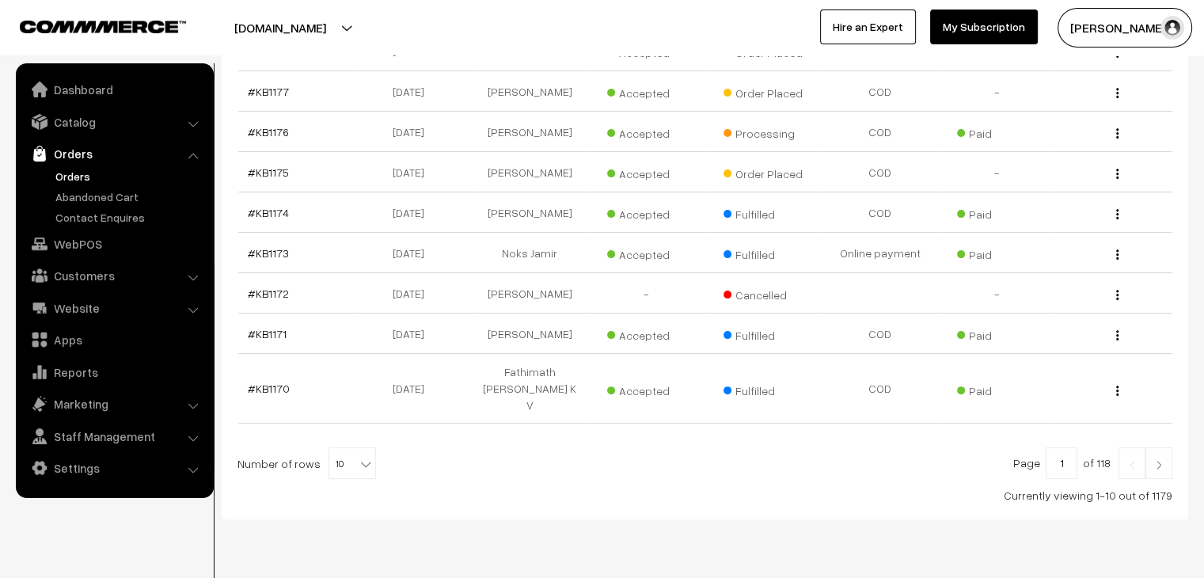
scroll to position [390, 0]
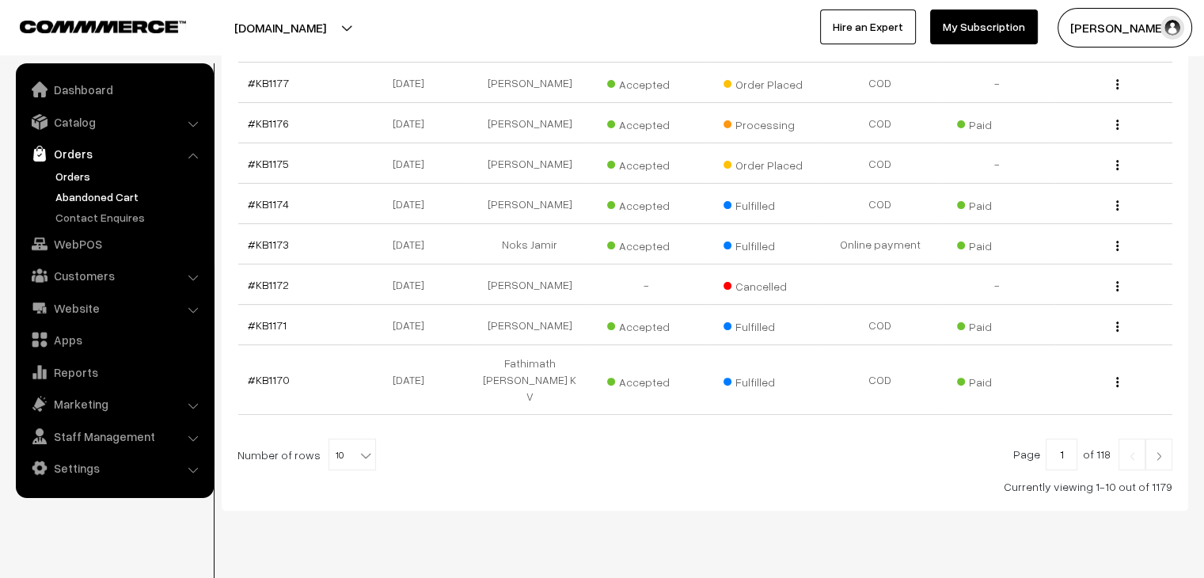
click at [86, 192] on link "Abandoned Cart" at bounding box center [129, 196] width 157 height 17
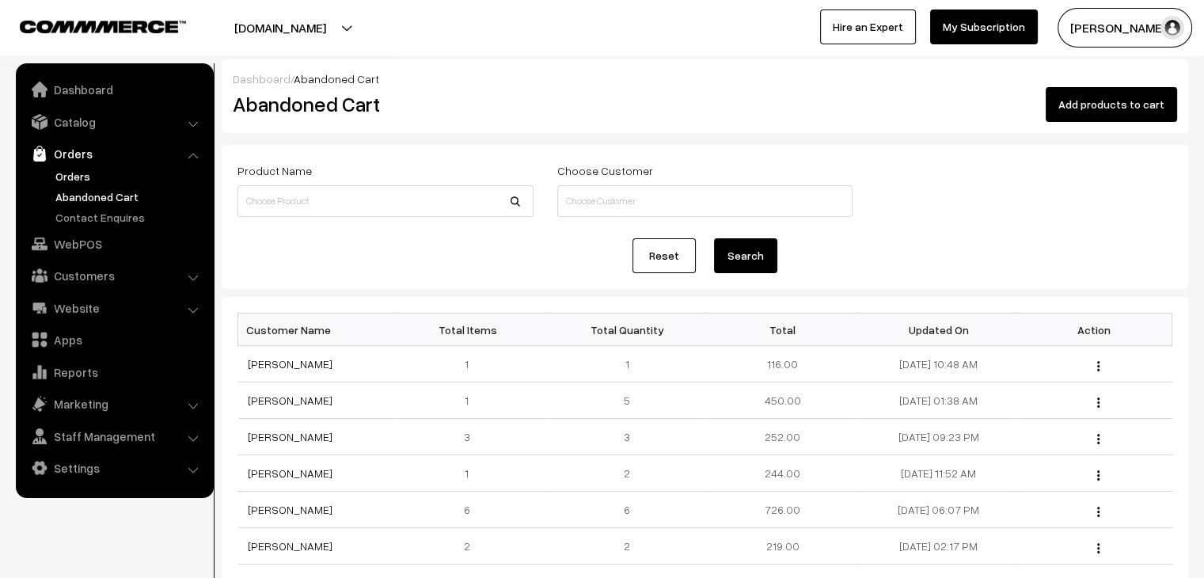
click at [85, 175] on link "Orders" at bounding box center [129, 176] width 157 height 17
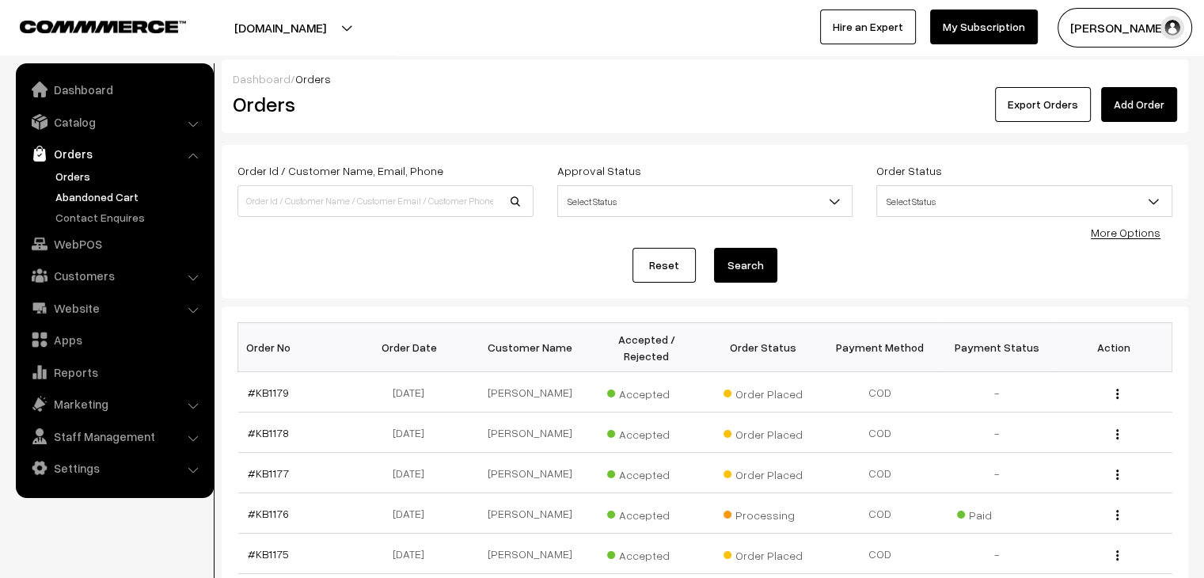
click at [63, 195] on link "Abandoned Cart" at bounding box center [129, 196] width 157 height 17
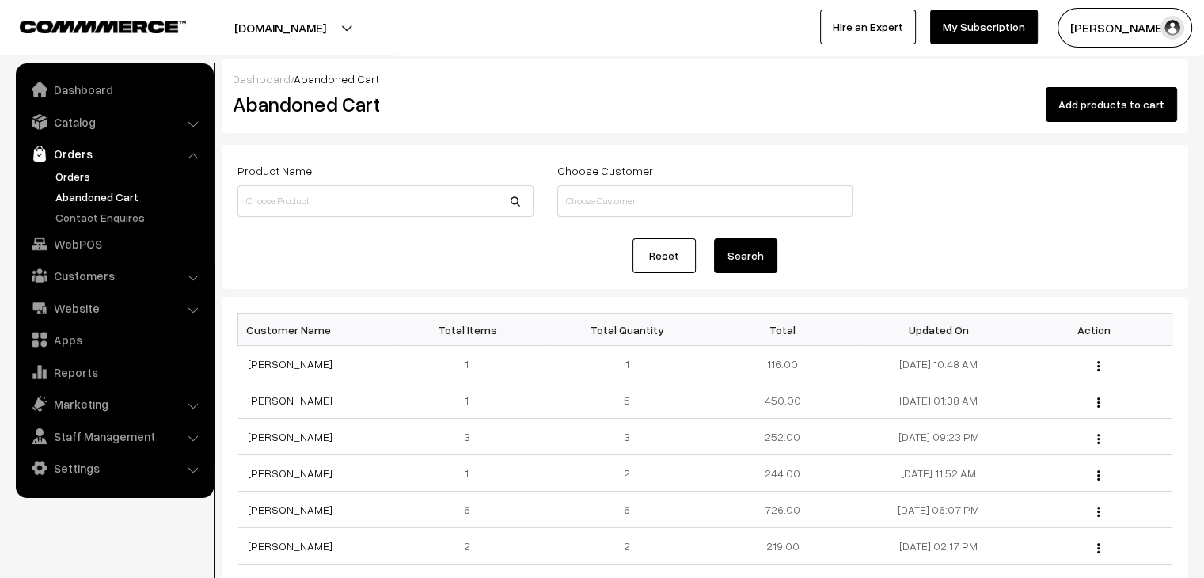
click at [63, 173] on link "Orders" at bounding box center [129, 176] width 157 height 17
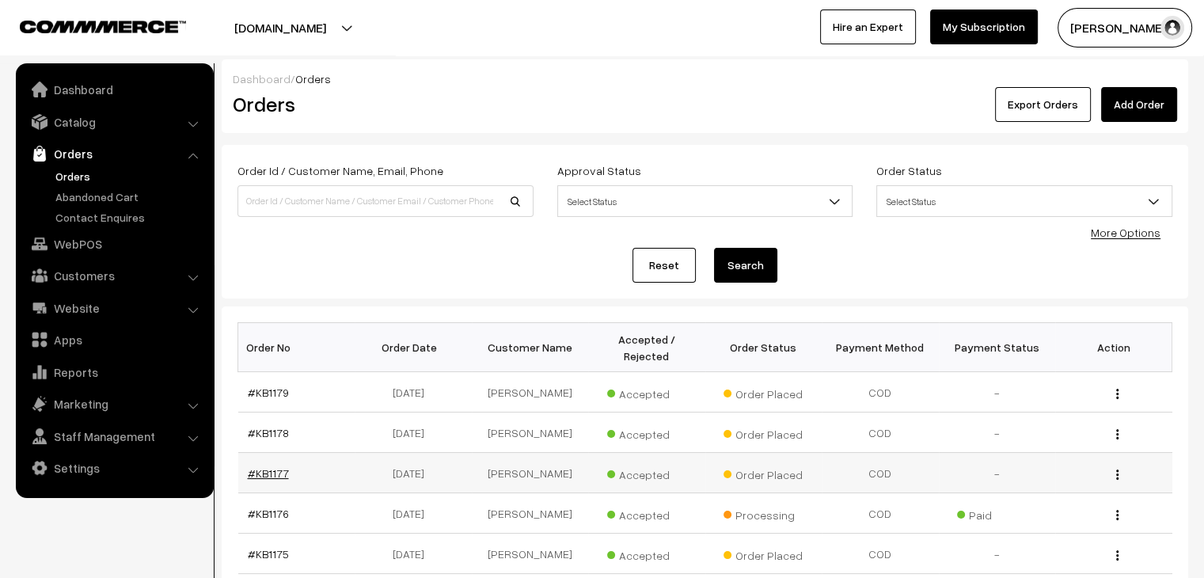
click at [279, 466] on link "#KB1177" at bounding box center [268, 472] width 41 height 13
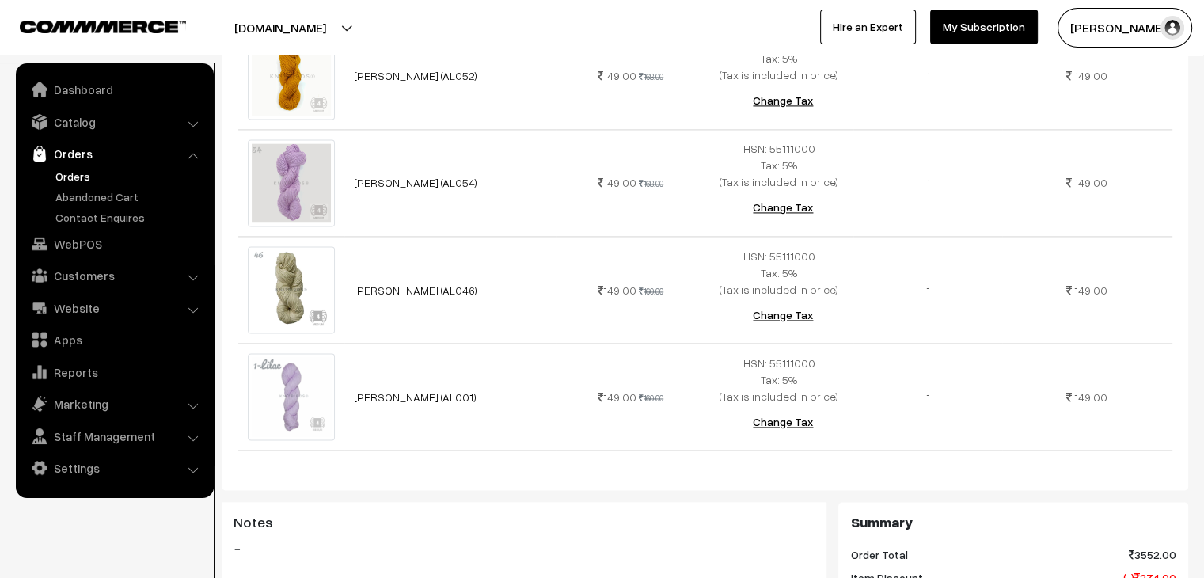
scroll to position [2338, 0]
click at [95, 188] on link "Abandoned Cart" at bounding box center [129, 196] width 157 height 17
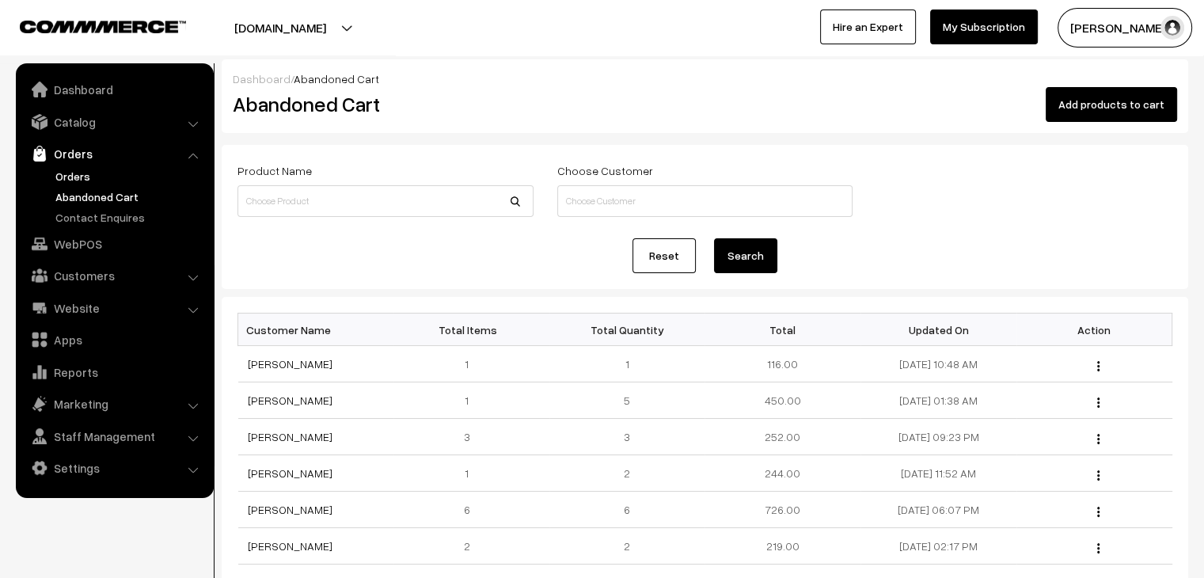
click at [98, 169] on link "Orders" at bounding box center [129, 176] width 157 height 17
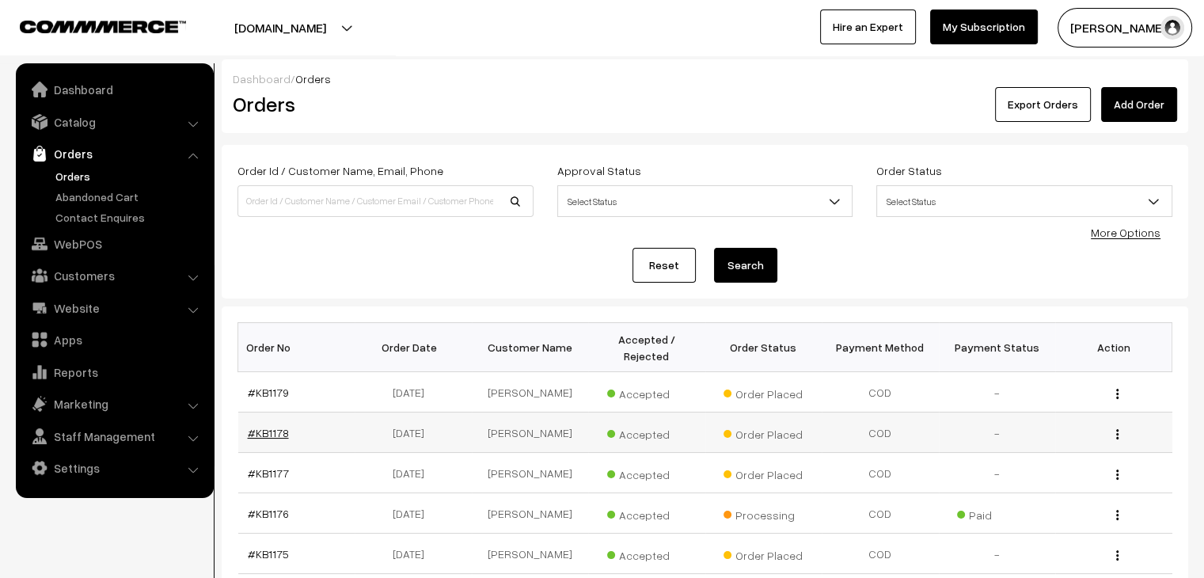
click at [279, 426] on link "#KB1178" at bounding box center [268, 432] width 41 height 13
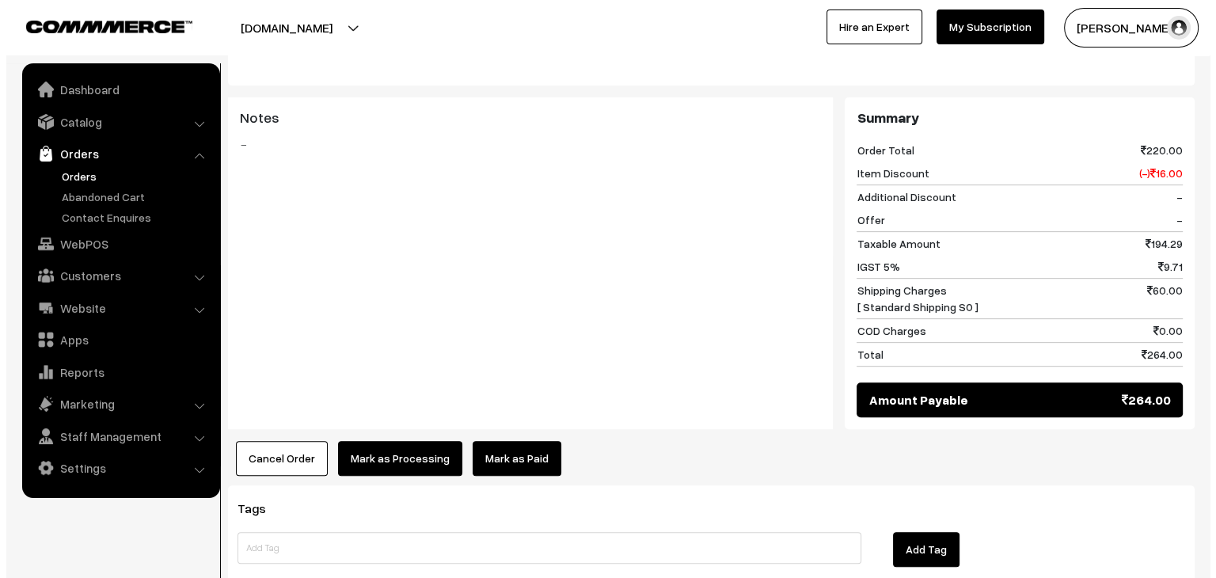
scroll to position [630, 0]
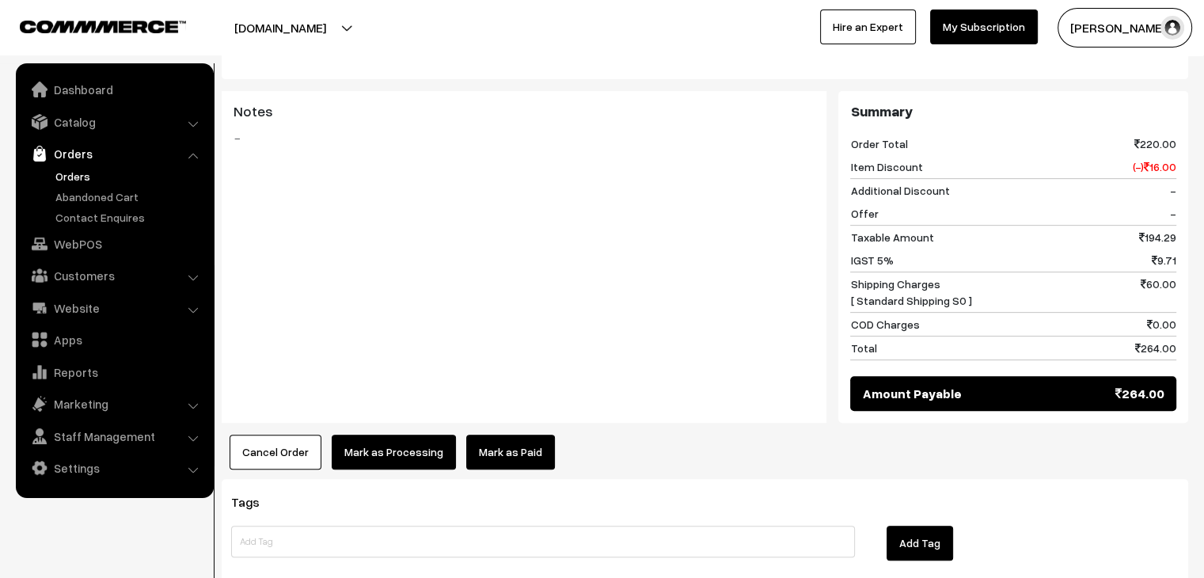
click at [295, 434] on button "Cancel Order" at bounding box center [276, 451] width 92 height 35
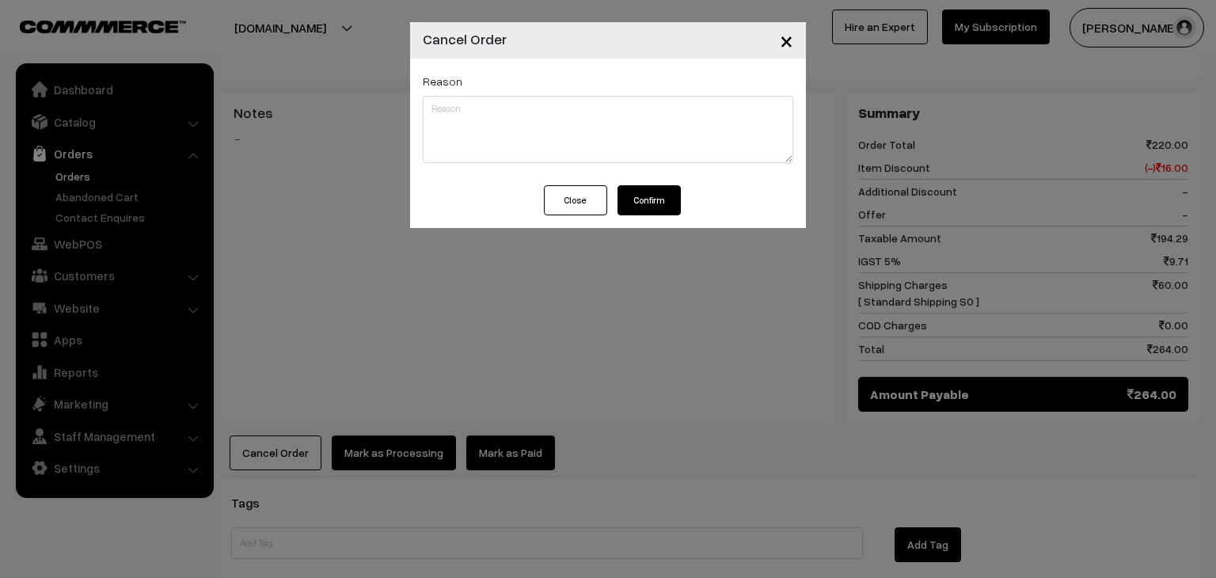
click at [634, 200] on button "Confirm" at bounding box center [648, 200] width 63 height 30
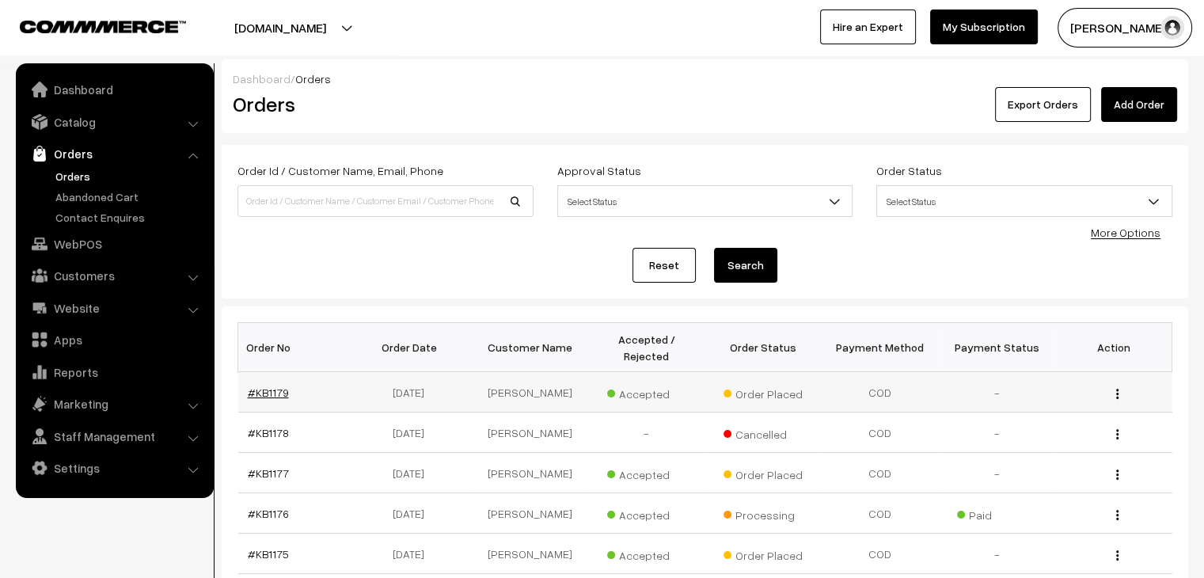
click at [273, 385] on link "#KB1179" at bounding box center [268, 391] width 41 height 13
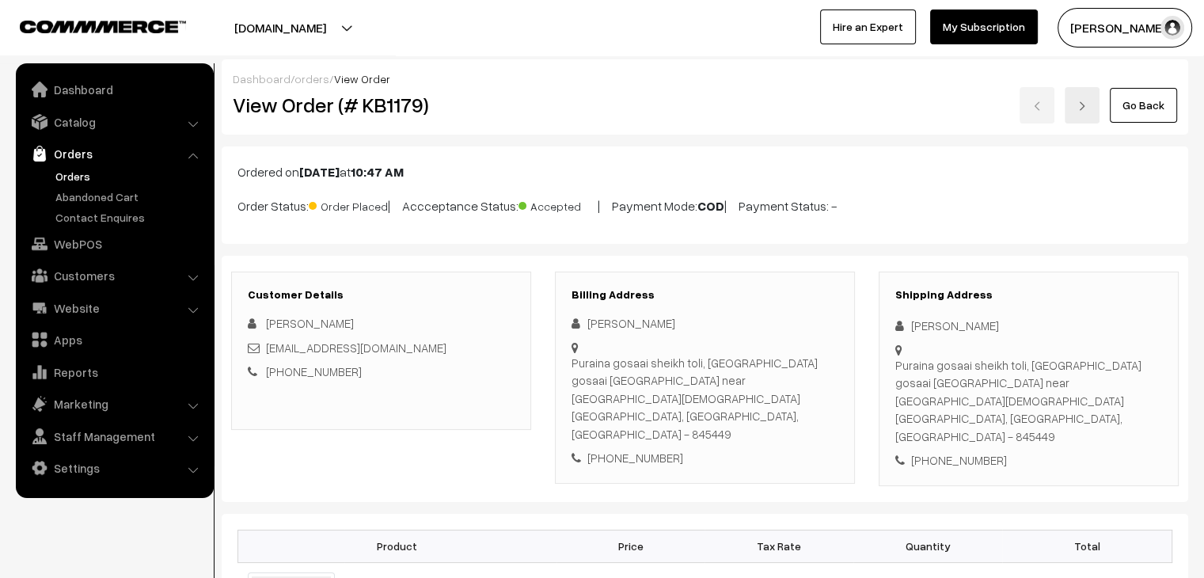
click at [73, 169] on link "Orders" at bounding box center [129, 176] width 157 height 17
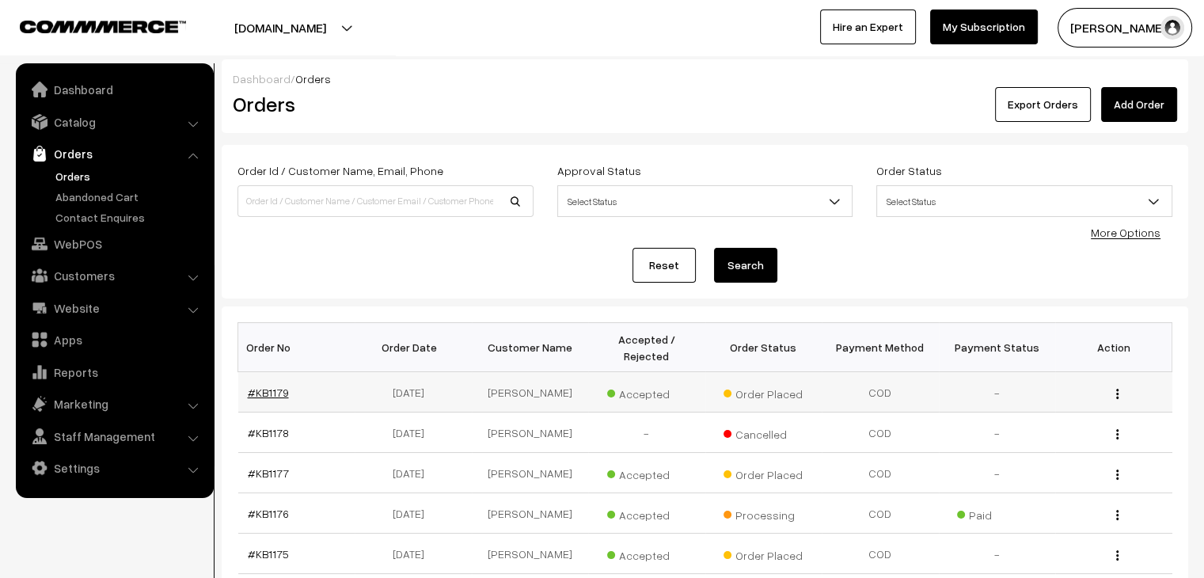
click at [268, 385] on link "#KB1179" at bounding box center [268, 391] width 41 height 13
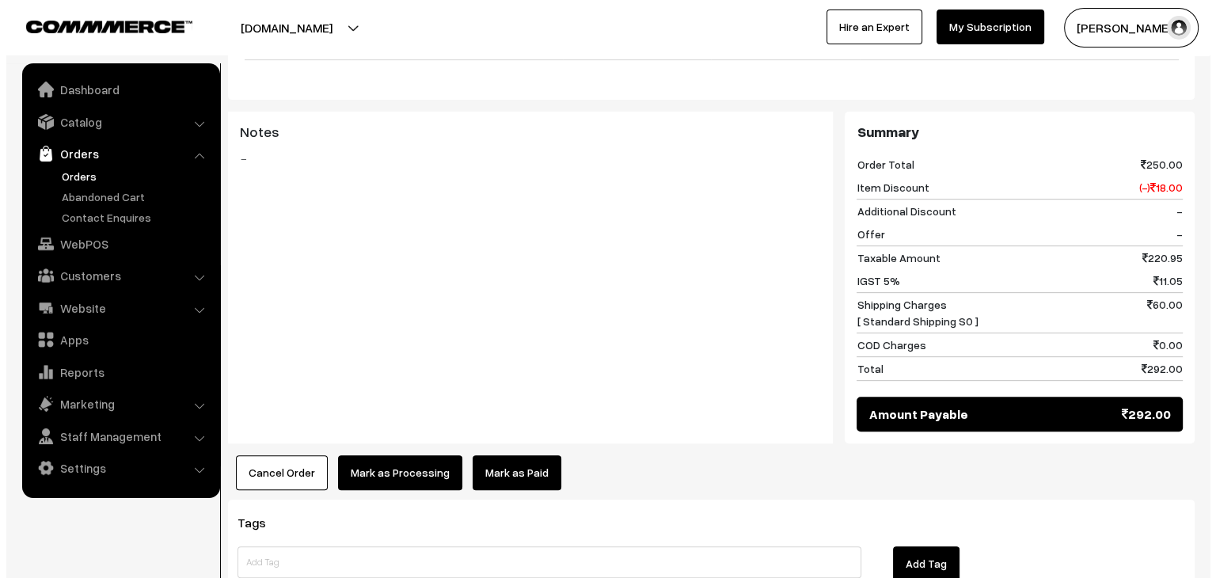
scroll to position [610, 0]
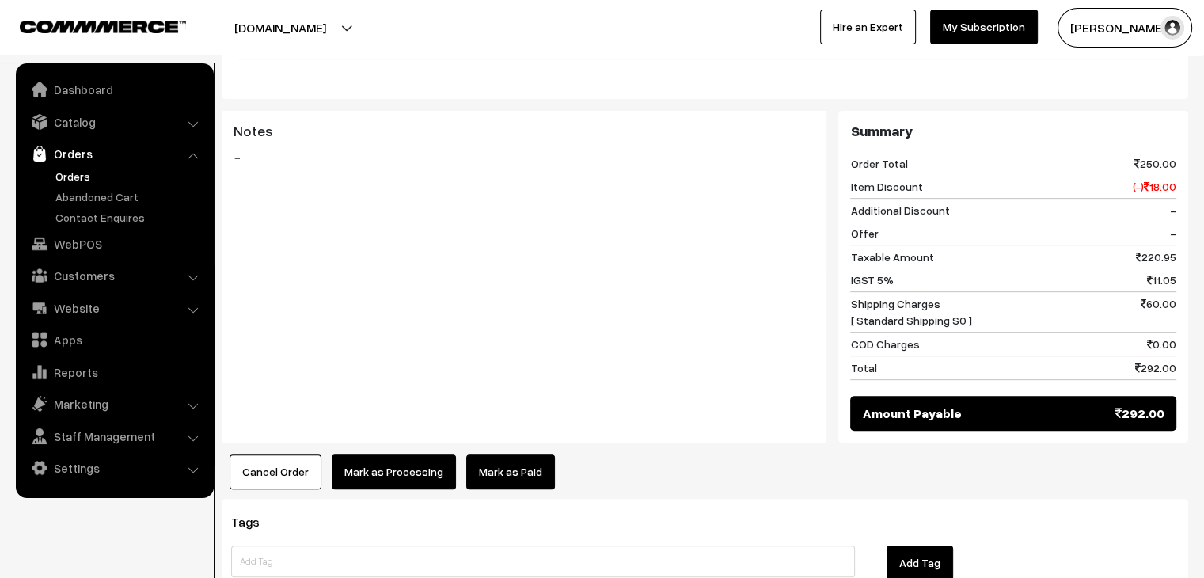
click at [294, 454] on button "Cancel Order" at bounding box center [276, 471] width 92 height 35
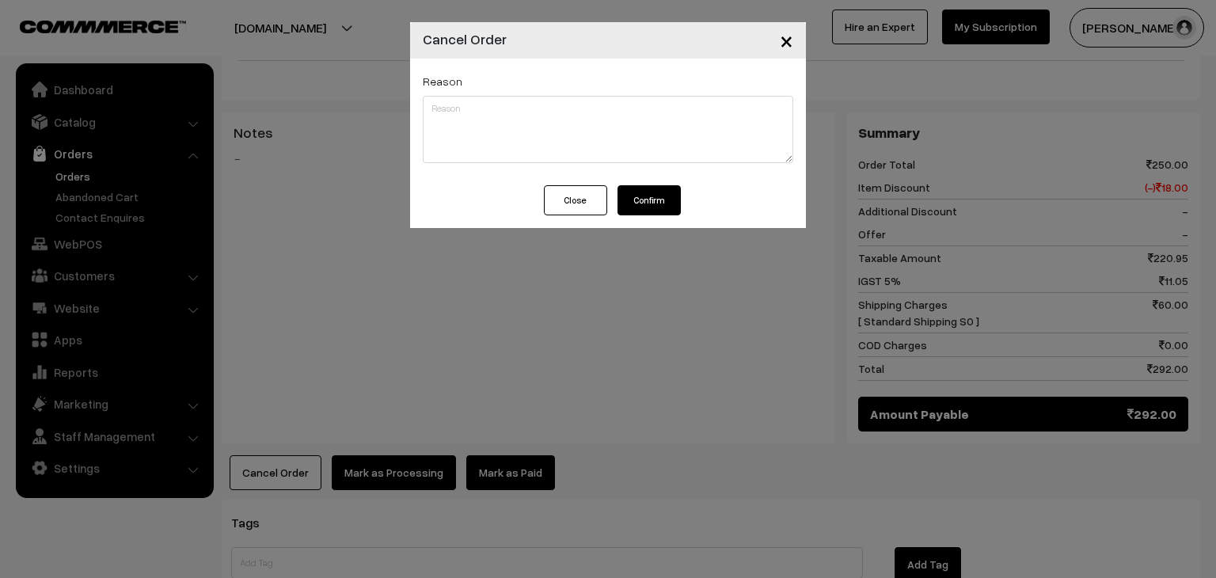
click at [643, 210] on button "Confirm" at bounding box center [648, 200] width 63 height 30
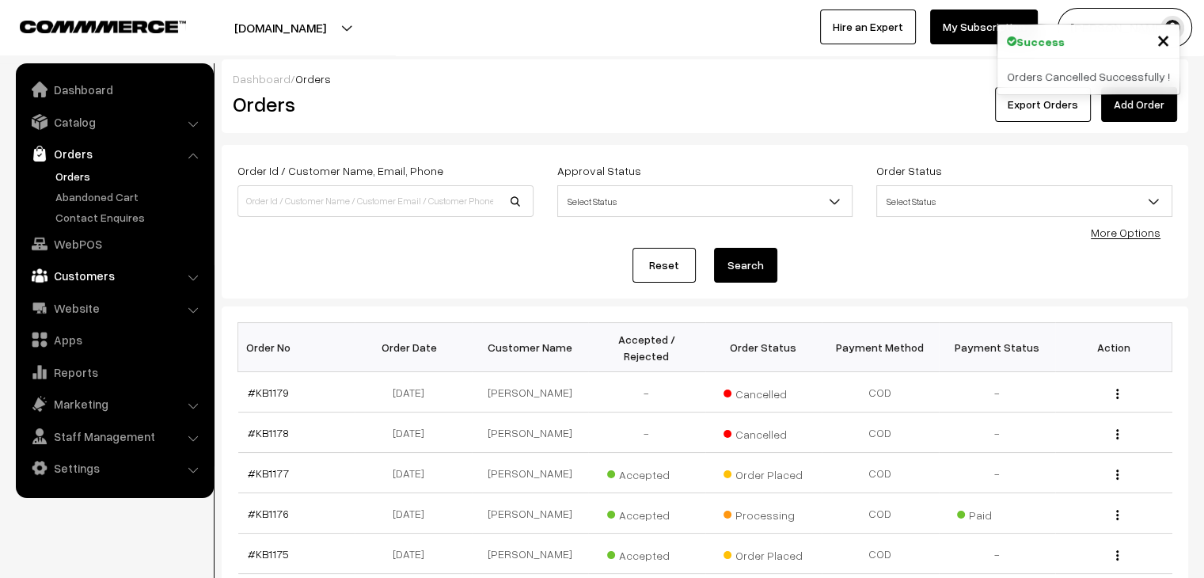
click at [85, 265] on link "Customers" at bounding box center [114, 275] width 188 height 28
click at [84, 232] on link "Customers" at bounding box center [129, 240] width 157 height 17
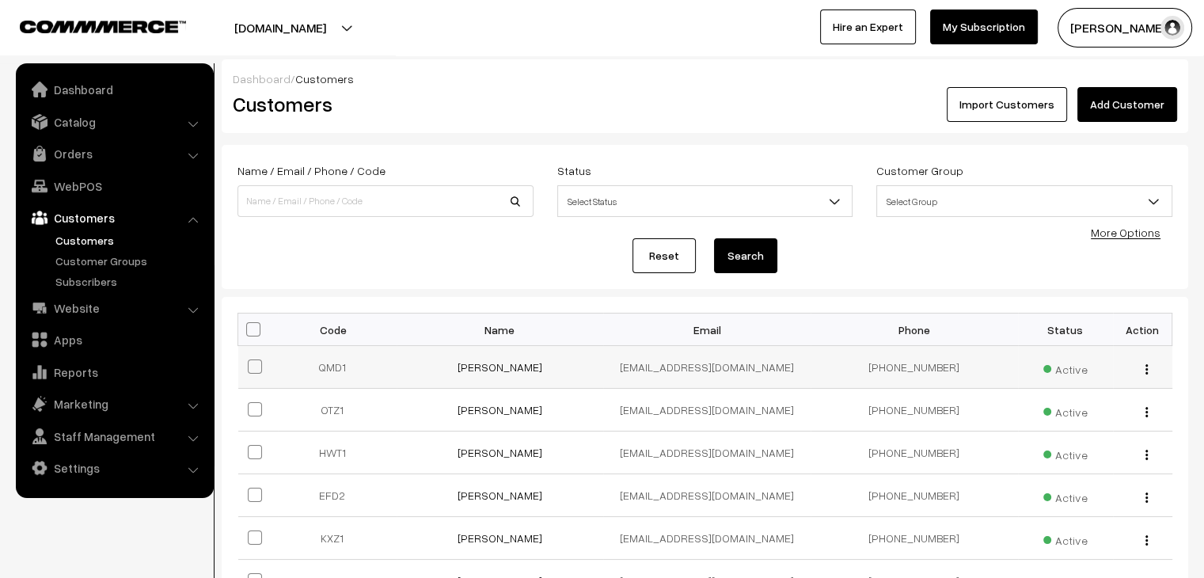
click at [251, 371] on span at bounding box center [255, 366] width 14 height 14
click at [250, 362] on input "checkbox" at bounding box center [245, 356] width 10 height 10
checkbox input "true"
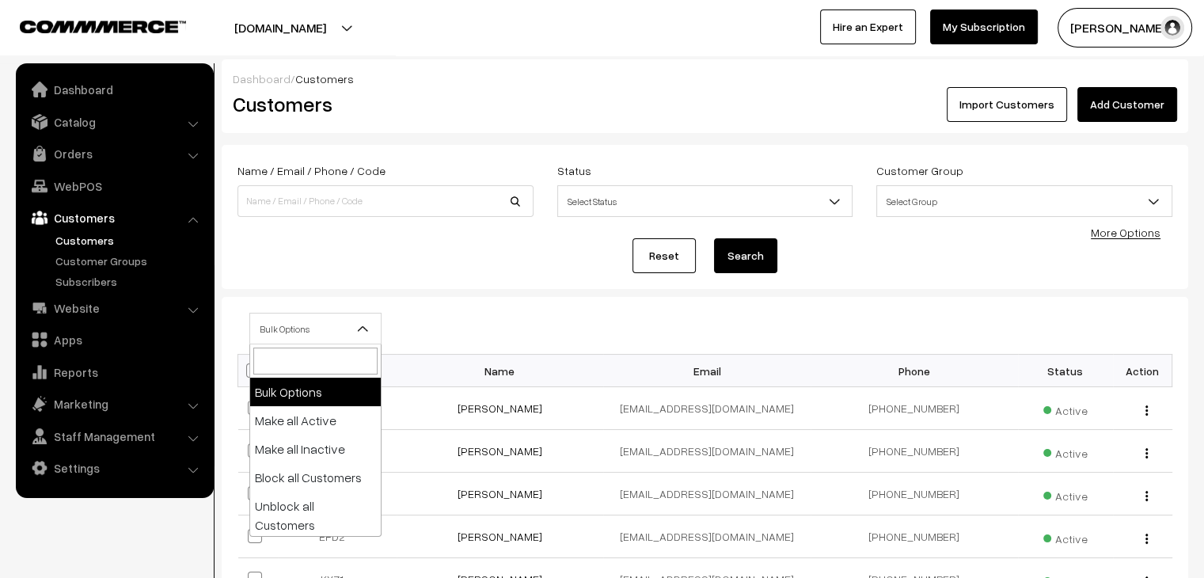
click at [308, 331] on span "Bulk Options" at bounding box center [315, 329] width 131 height 28
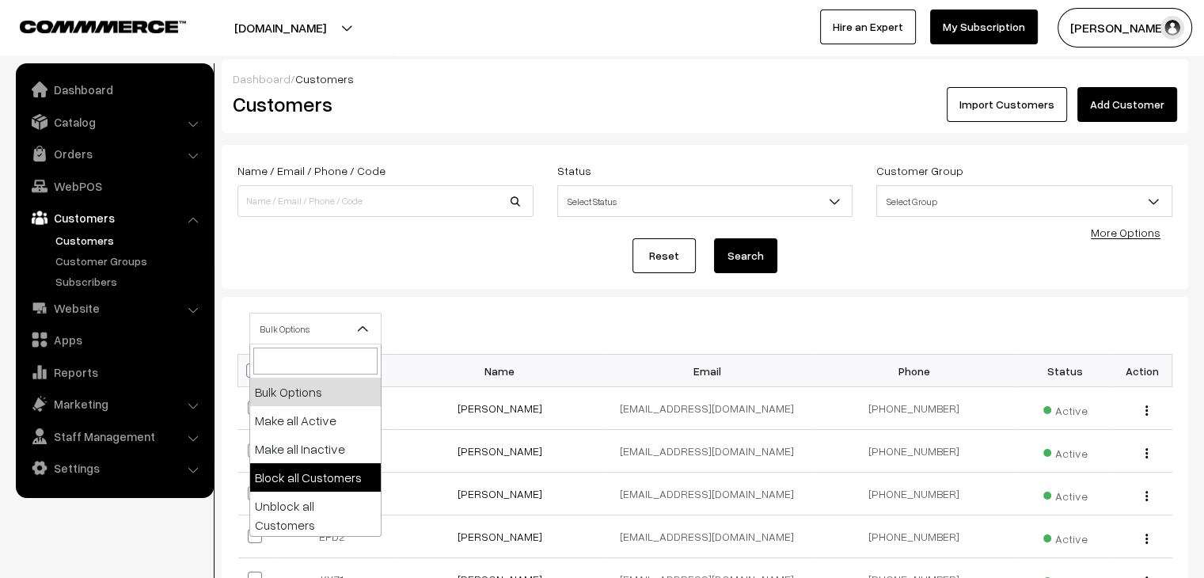
select select "block"
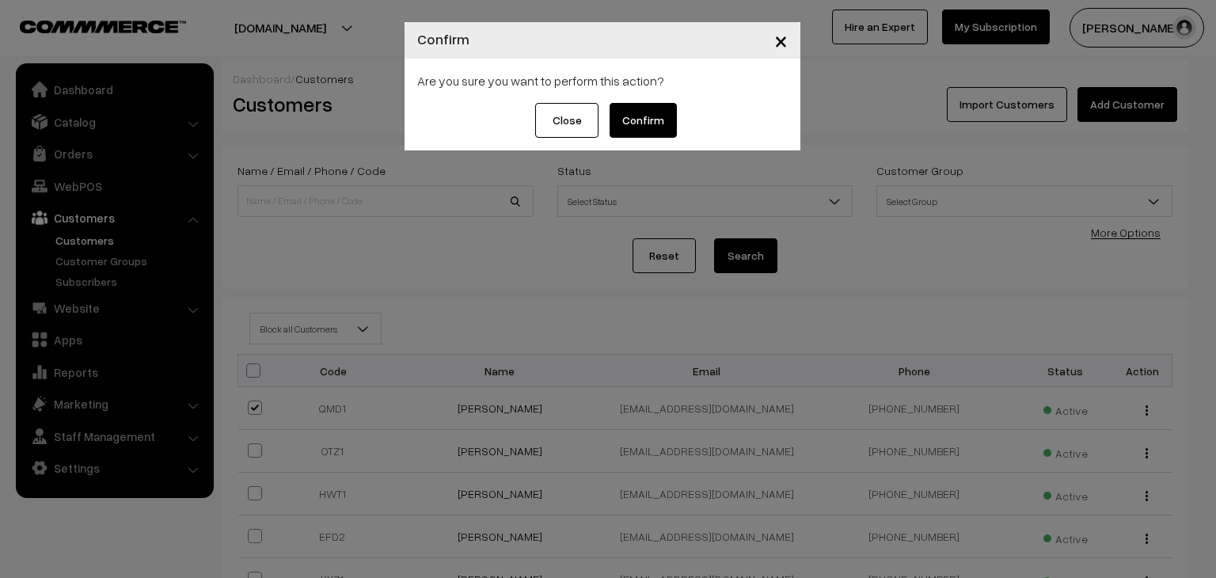
click at [594, 127] on button "Close" at bounding box center [566, 120] width 63 height 35
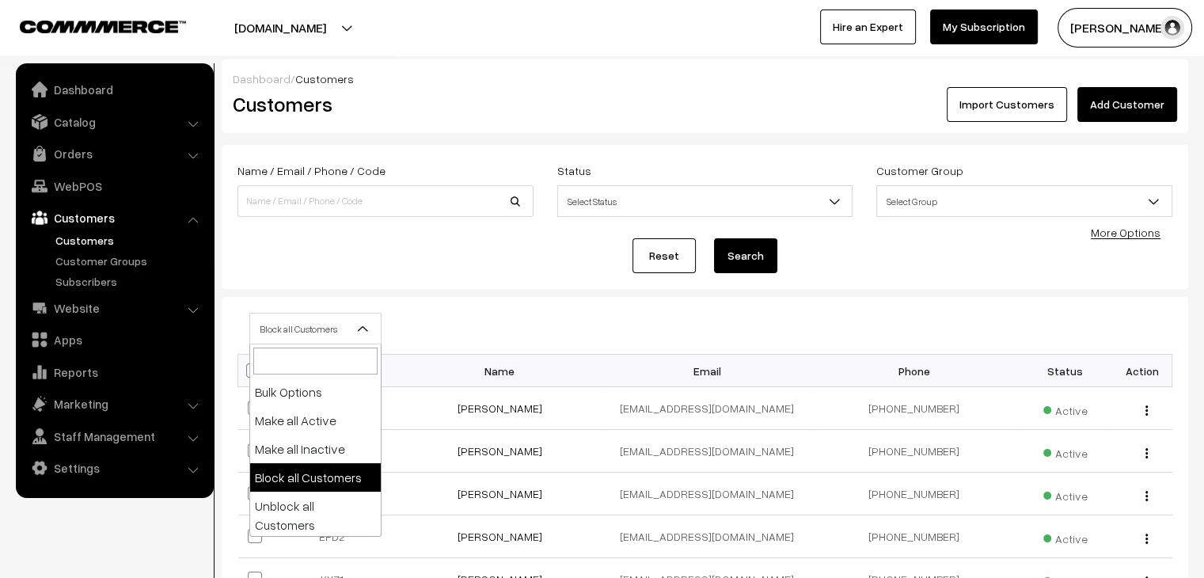
click at [348, 329] on span "Block all Customers" at bounding box center [315, 329] width 131 height 28
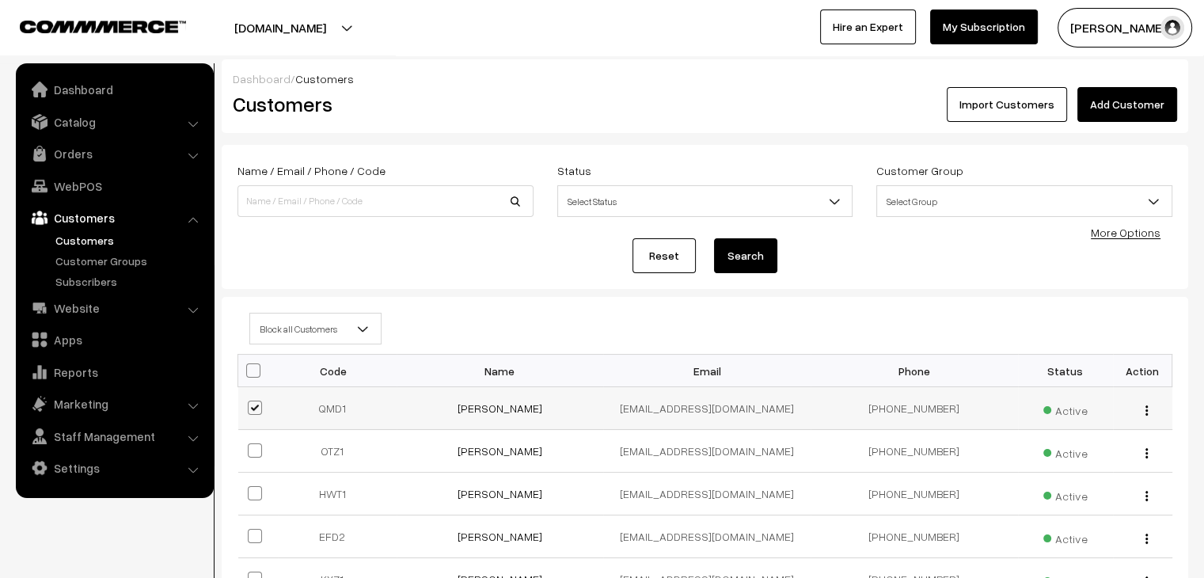
click at [1146, 412] on img "button" at bounding box center [1146, 410] width 2 height 10
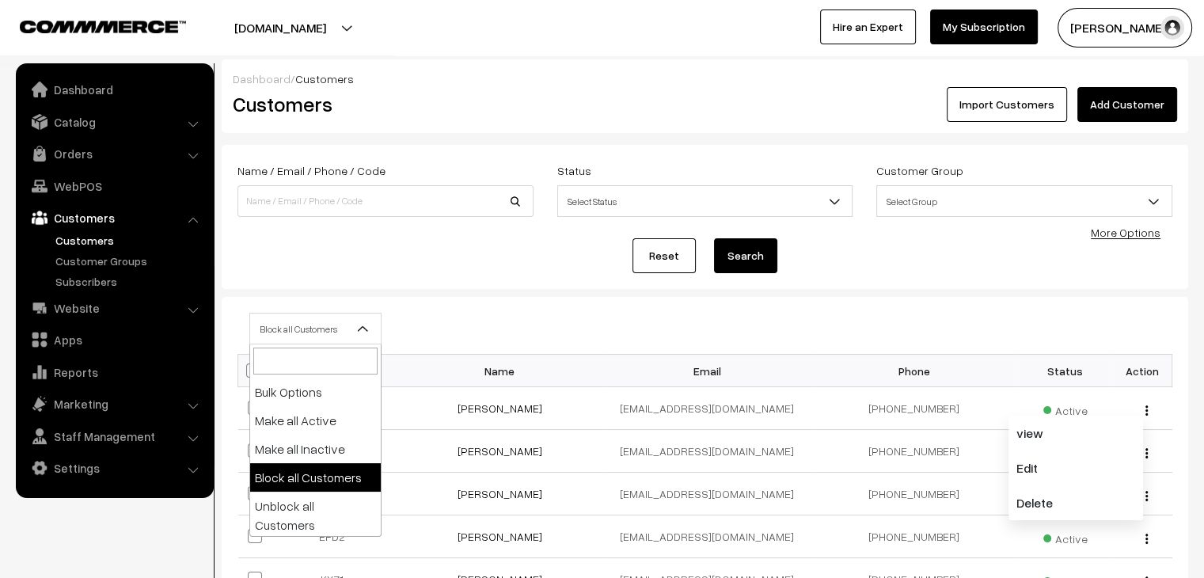
click at [320, 336] on span "Block all Customers" at bounding box center [315, 329] width 131 height 28
click at [352, 336] on span "Block all Customers" at bounding box center [315, 329] width 131 height 28
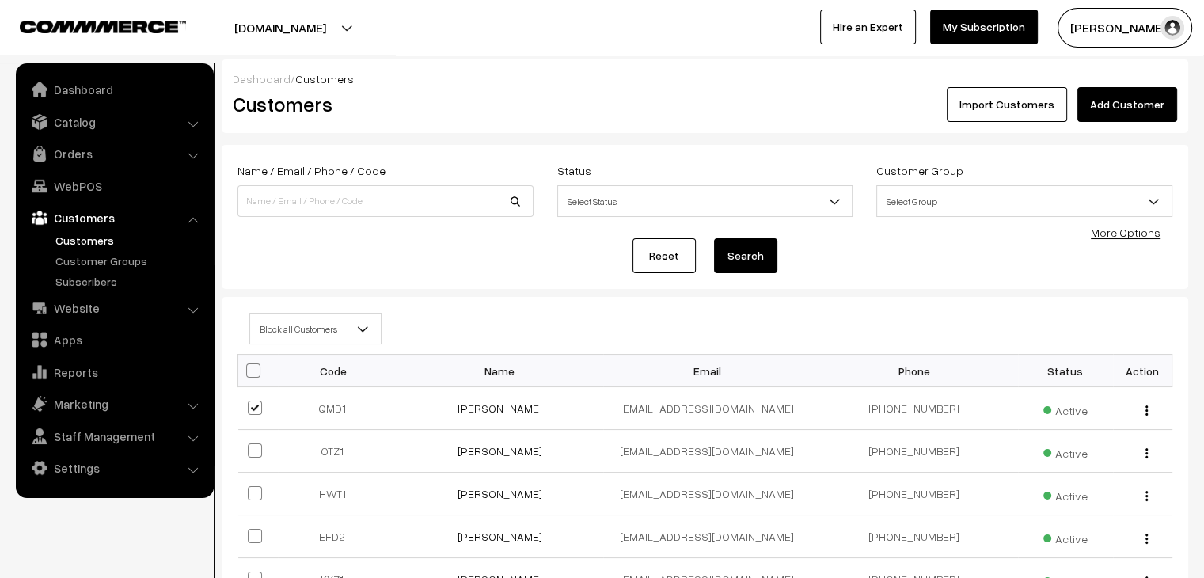
click at [507, 344] on div "Bulk Options Make all Active Make all Inactive Block all Customers Unblock all …" at bounding box center [704, 564] width 935 height 502
click at [497, 414] on link "[PERSON_NAME]" at bounding box center [499, 407] width 85 height 13
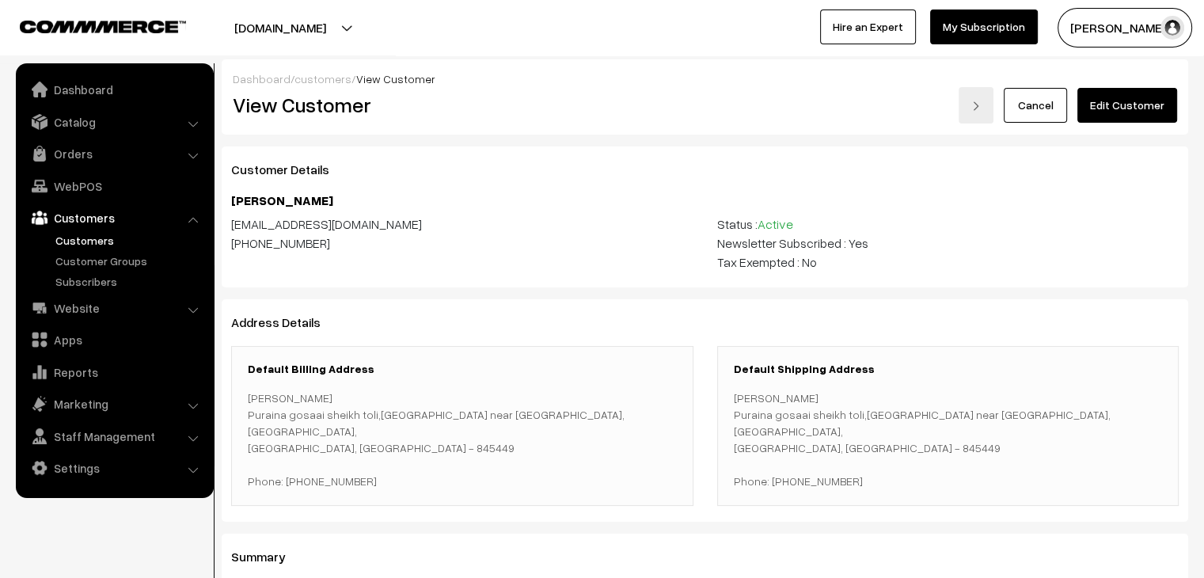
click at [305, 72] on link "customers" at bounding box center [322, 78] width 57 height 13
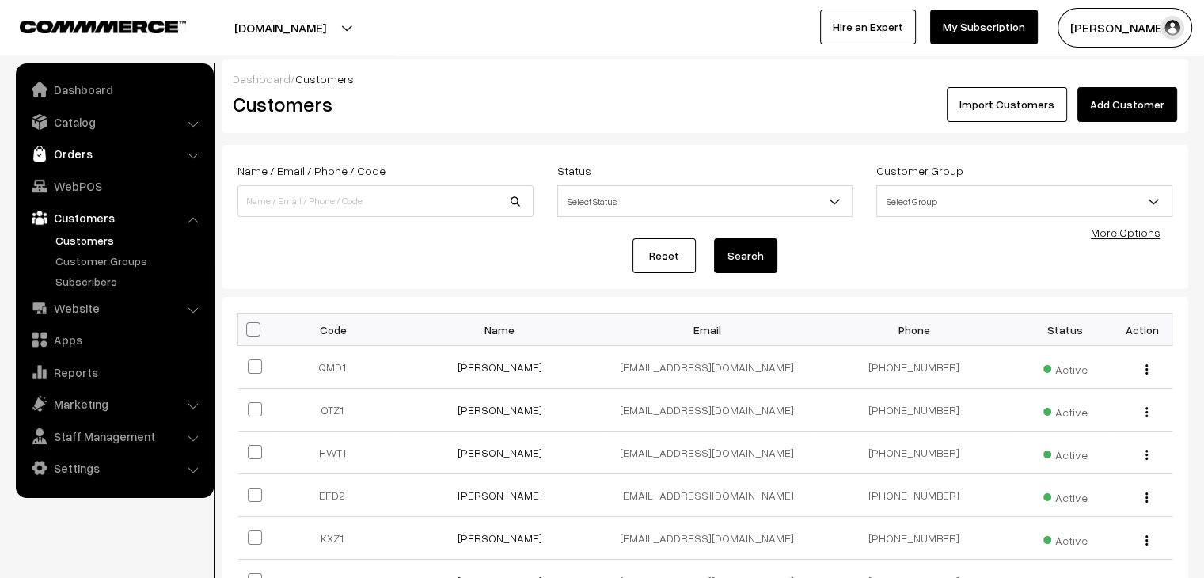
click at [85, 157] on link "Orders" at bounding box center [114, 153] width 188 height 28
click at [95, 197] on link "Abandoned Cart" at bounding box center [129, 196] width 157 height 17
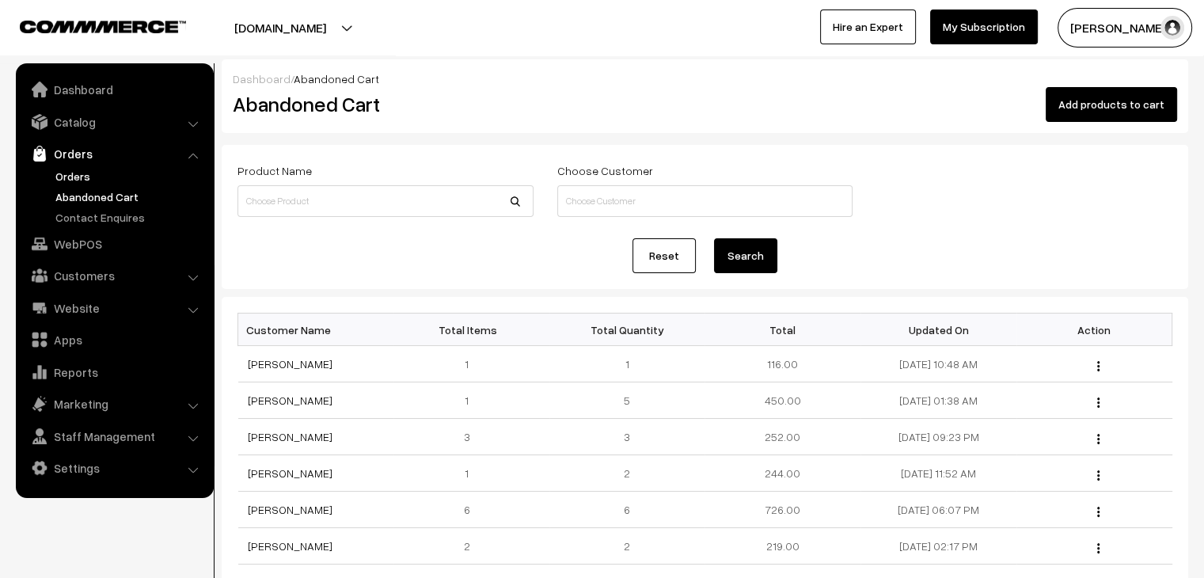
click at [69, 176] on link "Orders" at bounding box center [129, 176] width 157 height 17
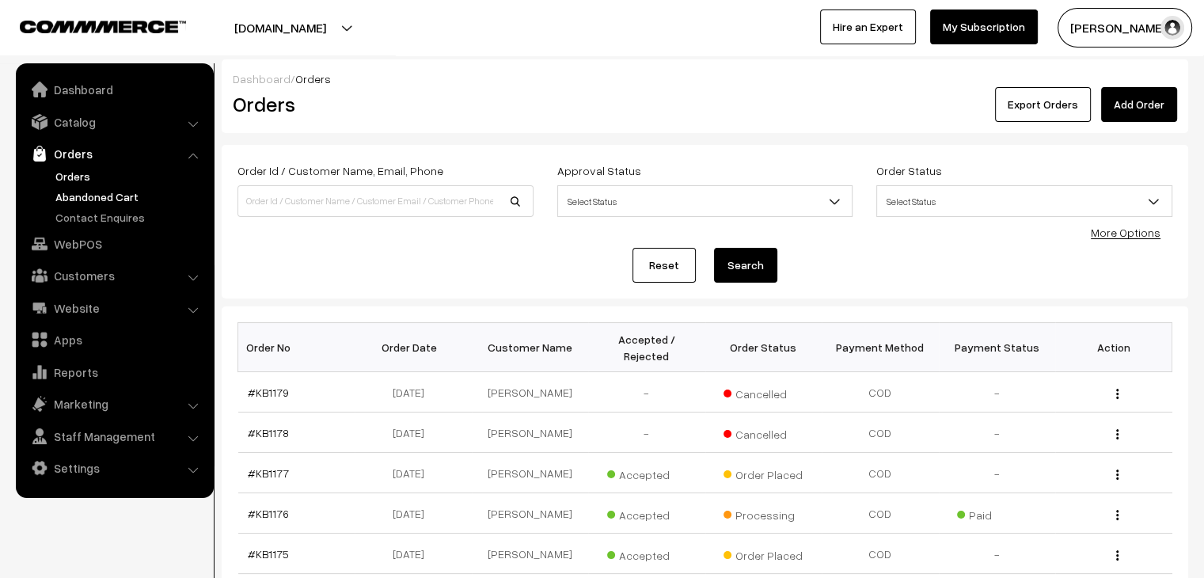
click at [119, 194] on link "Abandoned Cart" at bounding box center [129, 196] width 157 height 17
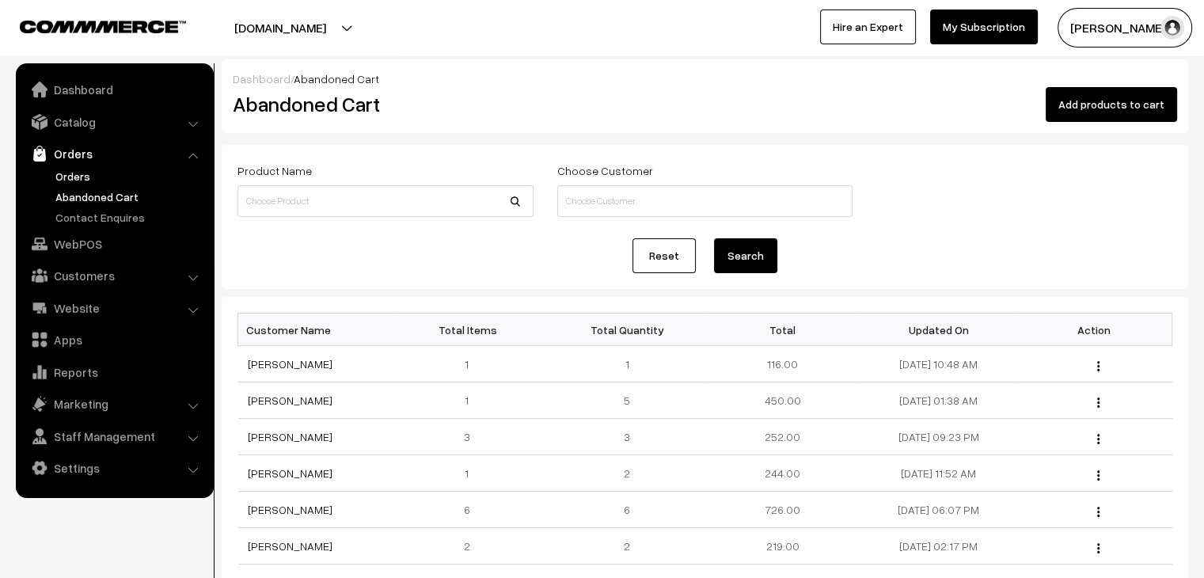
click at [82, 177] on link "Orders" at bounding box center [129, 176] width 157 height 17
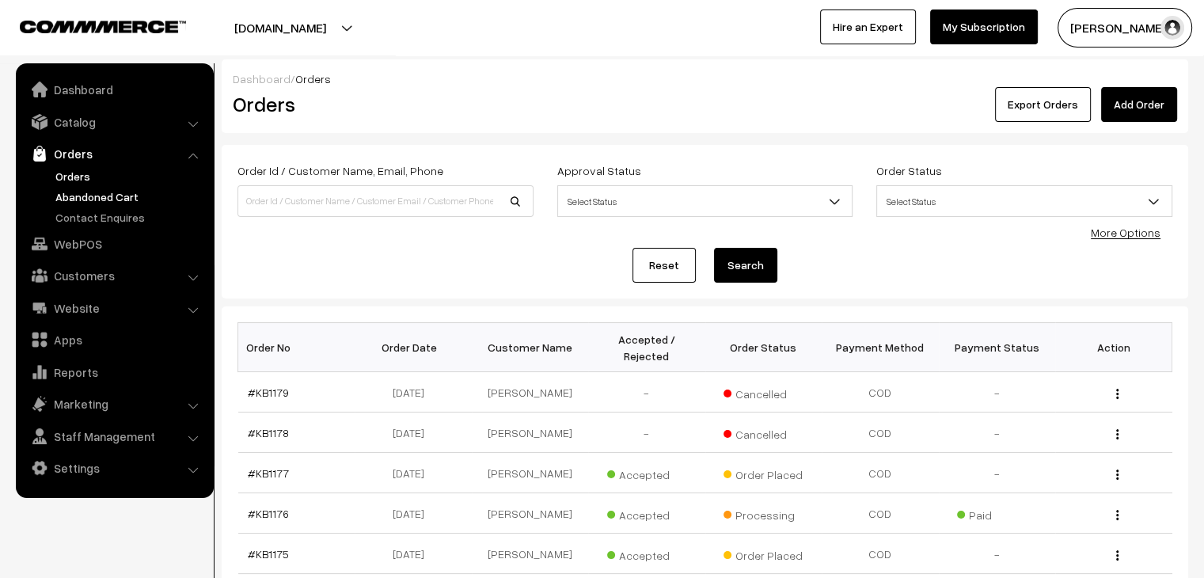
click at [101, 193] on link "Abandoned Cart" at bounding box center [129, 196] width 157 height 17
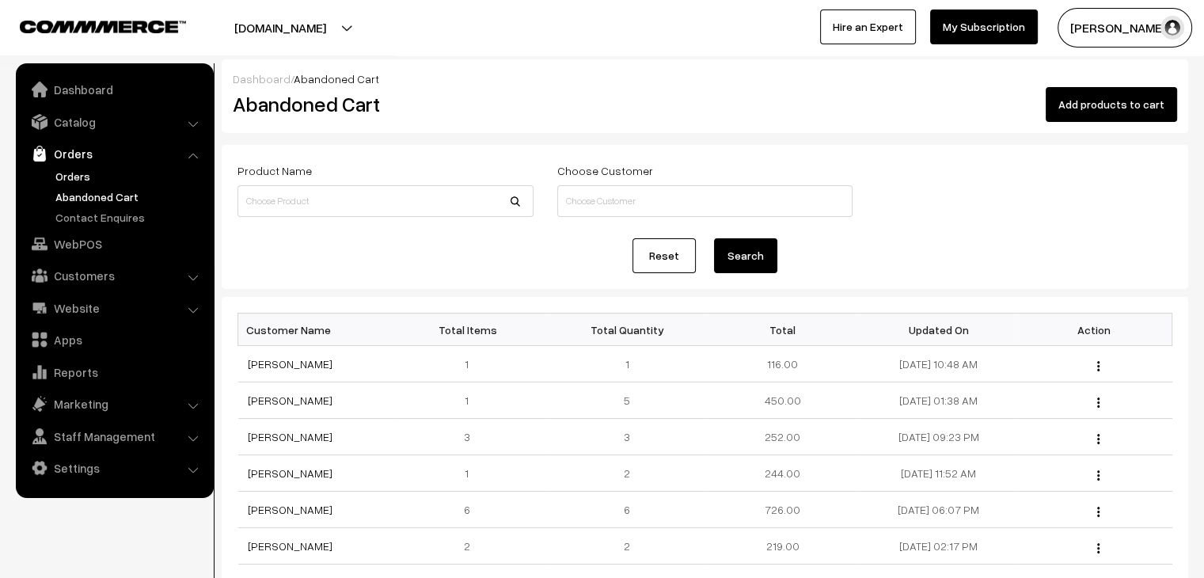
click at [89, 172] on link "Orders" at bounding box center [129, 176] width 157 height 17
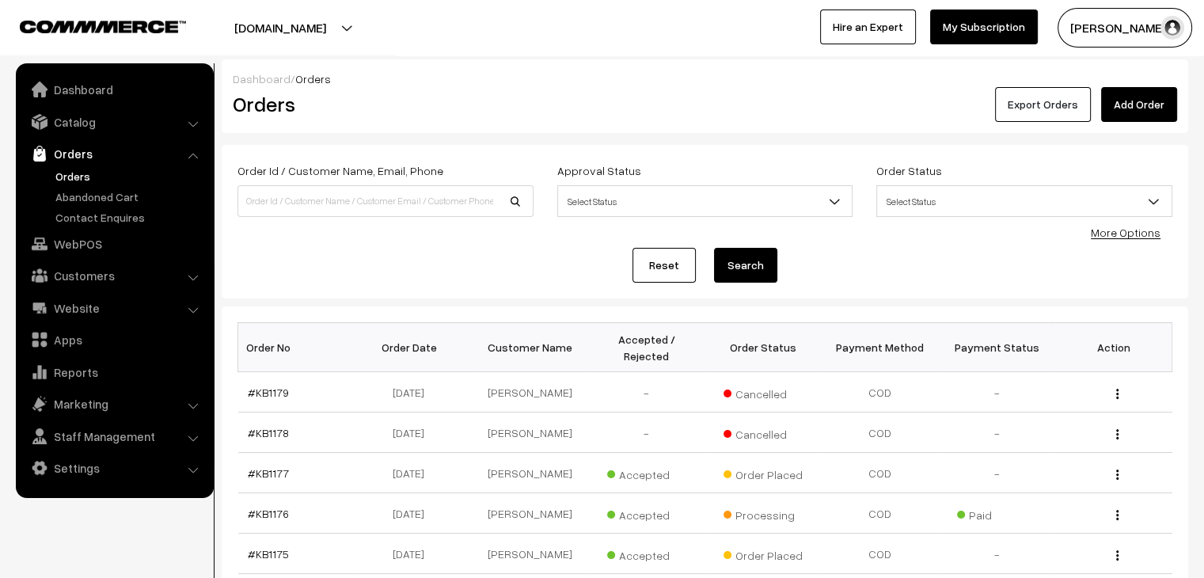
click at [1034, 115] on button "Export Orders" at bounding box center [1043, 104] width 96 height 35
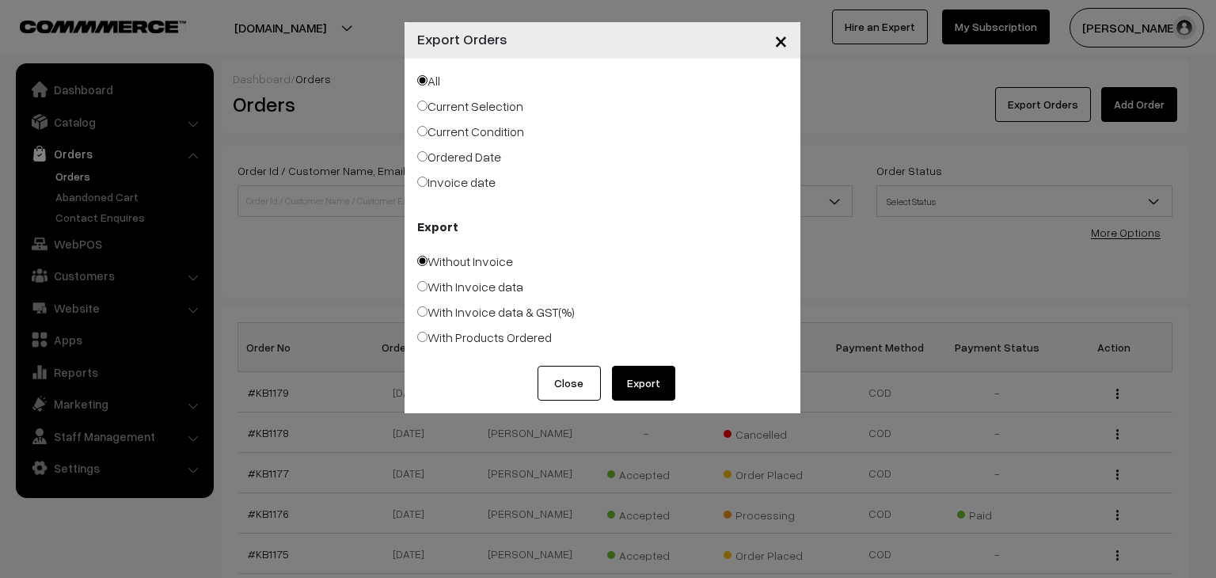
click at [453, 157] on label "Ordered Date" at bounding box center [459, 156] width 84 height 19
click at [427, 157] on input "Ordered Date" at bounding box center [422, 156] width 10 height 10
radio input "true"
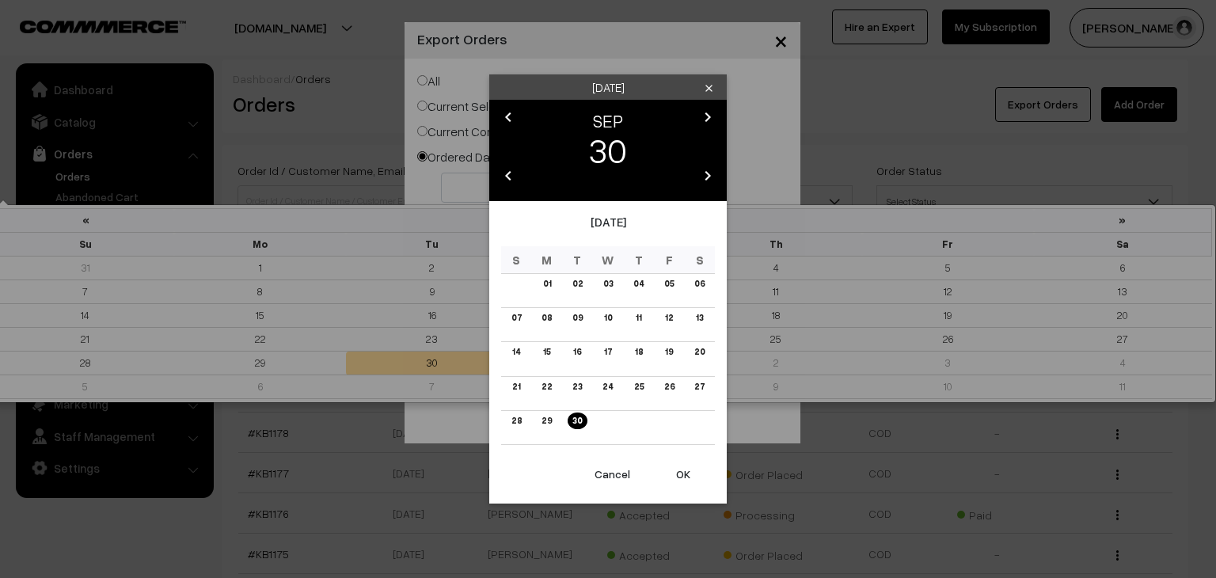
click at [474, 177] on body "Thank you for showing interest. Our team will call you shortly. Close [DOMAIN_N…" at bounding box center [608, 565] width 1216 height 1130
click at [542, 280] on link "01" at bounding box center [546, 283] width 17 height 17
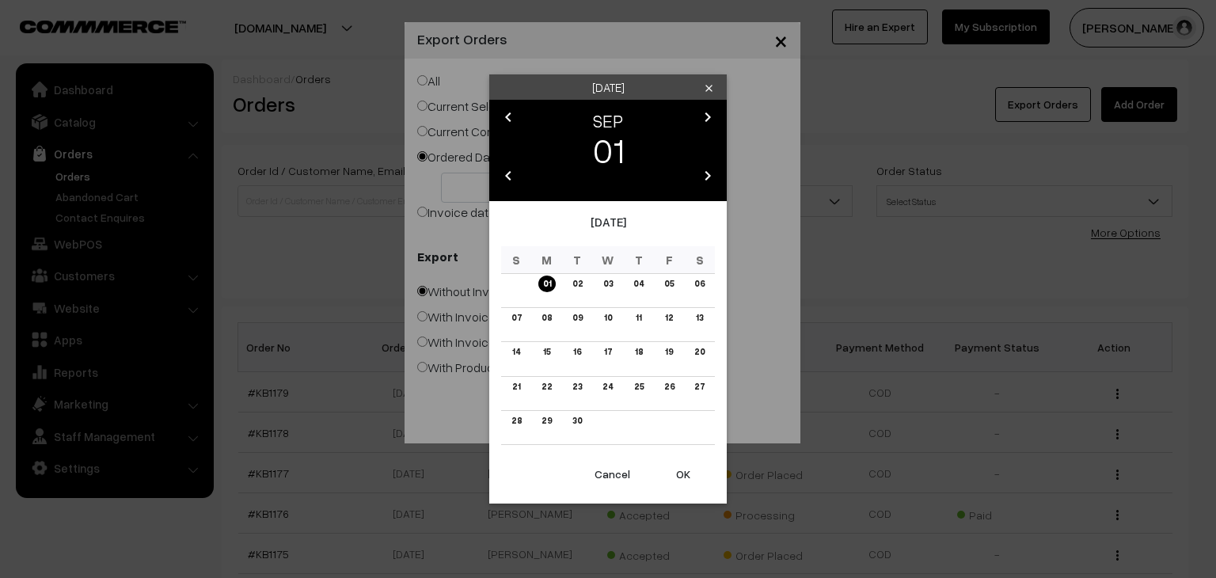
click at [679, 472] on button "OK" at bounding box center [682, 474] width 63 height 35
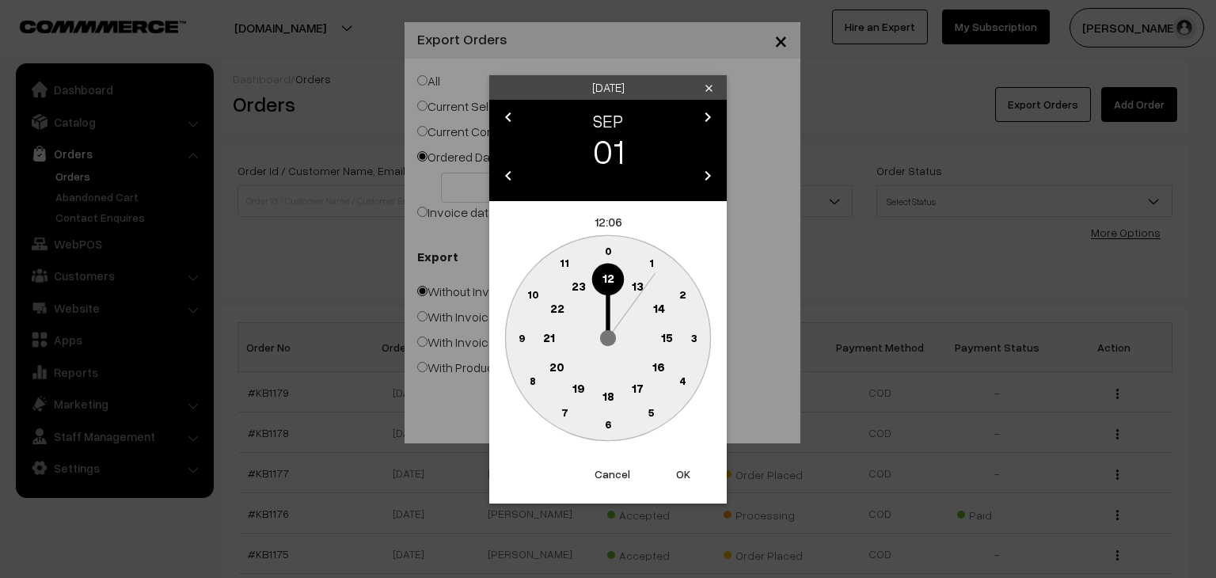
click at [608, 254] on text "0" at bounding box center [608, 250] width 7 height 13
click at [681, 472] on button "OK" at bounding box center [682, 474] width 63 height 35
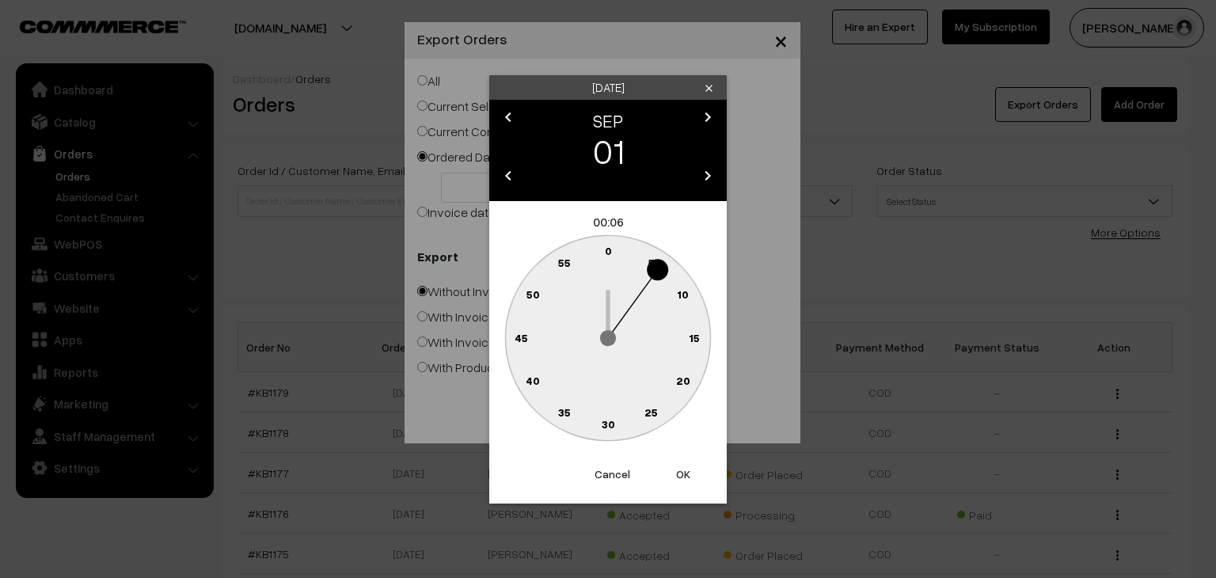
click at [608, 247] on text "0" at bounding box center [608, 250] width 7 height 13
click at [683, 463] on button "OK" at bounding box center [682, 474] width 63 height 35
type input "[DATE]"
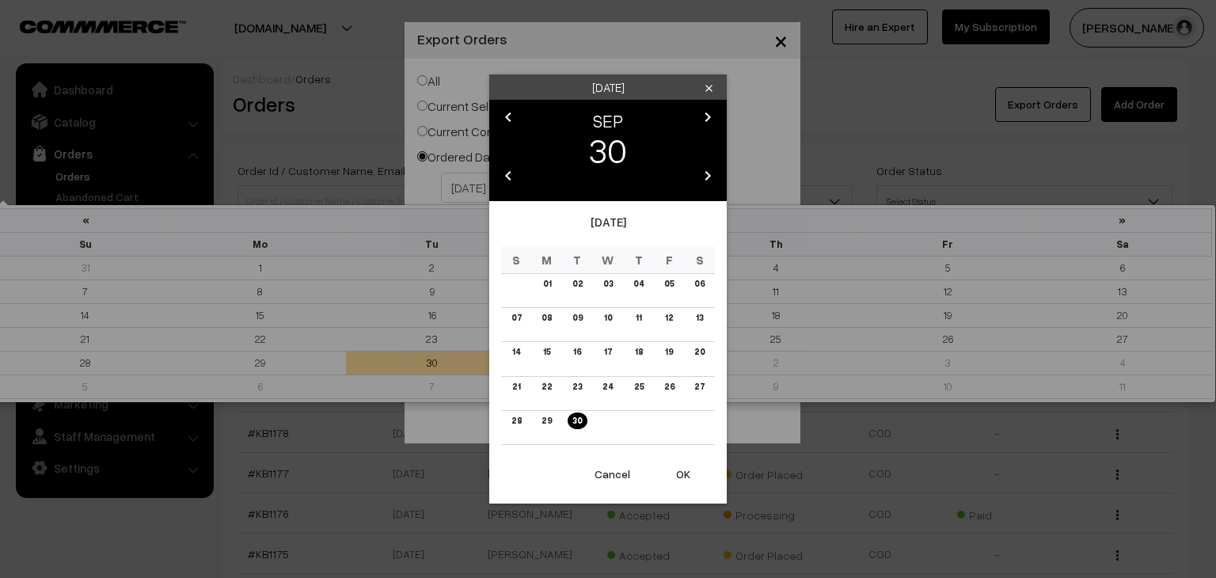
click at [608, 181] on body "Thank you for showing interest. Our team will call you shortly. Close [DOMAIN_N…" at bounding box center [608, 565] width 1216 height 1130
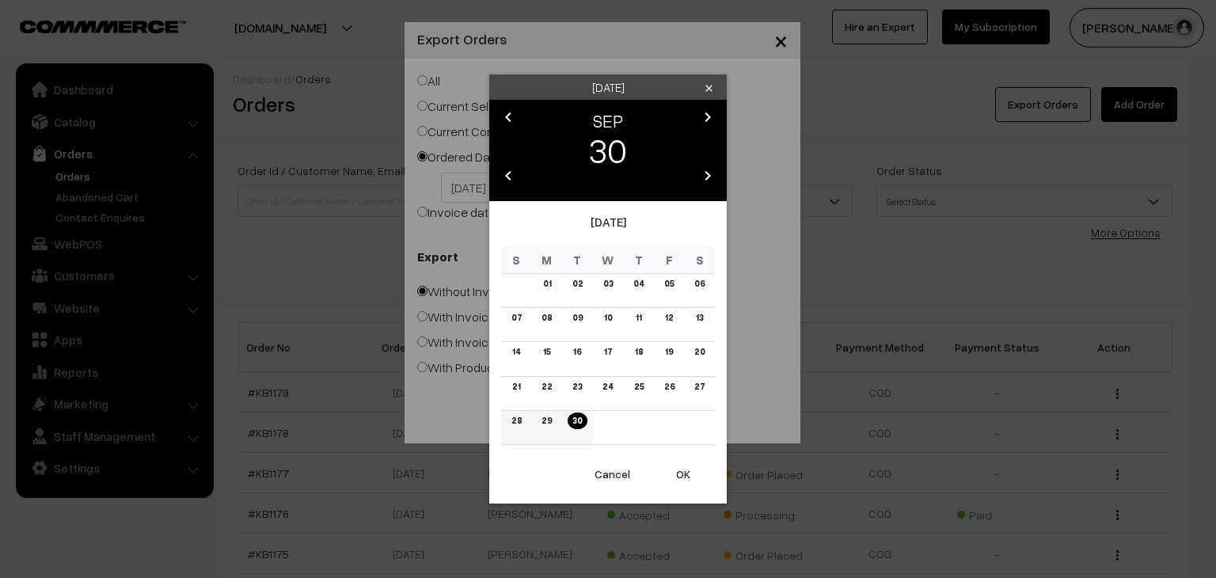
click at [582, 416] on link "30" at bounding box center [576, 420] width 19 height 17
click at [682, 476] on button "OK" at bounding box center [682, 474] width 63 height 35
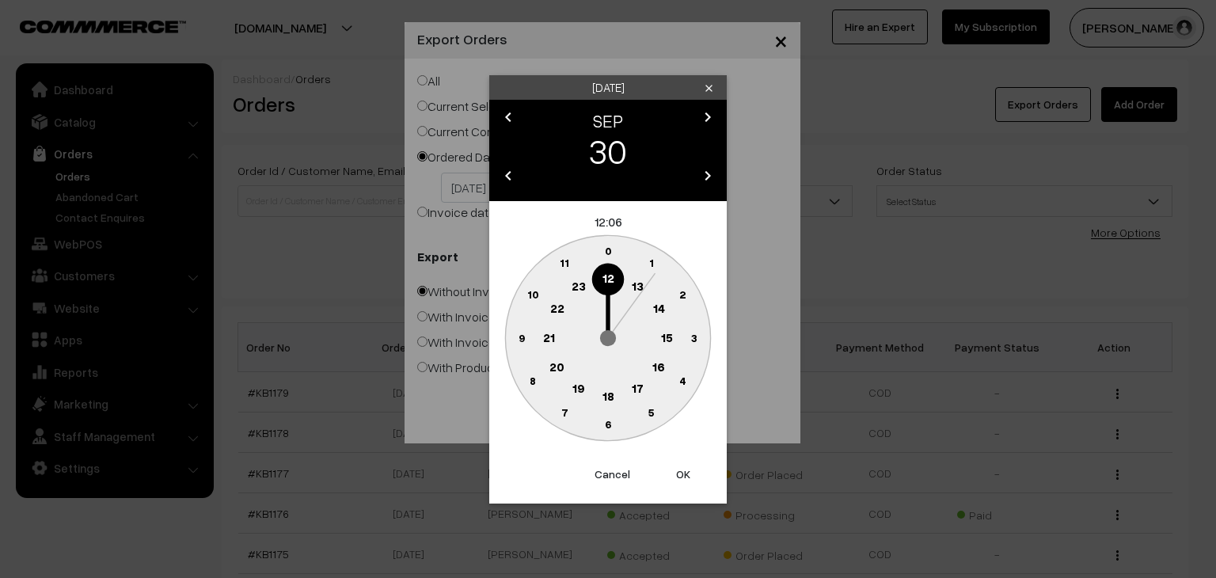
click at [682, 476] on button "OK" at bounding box center [682, 474] width 63 height 35
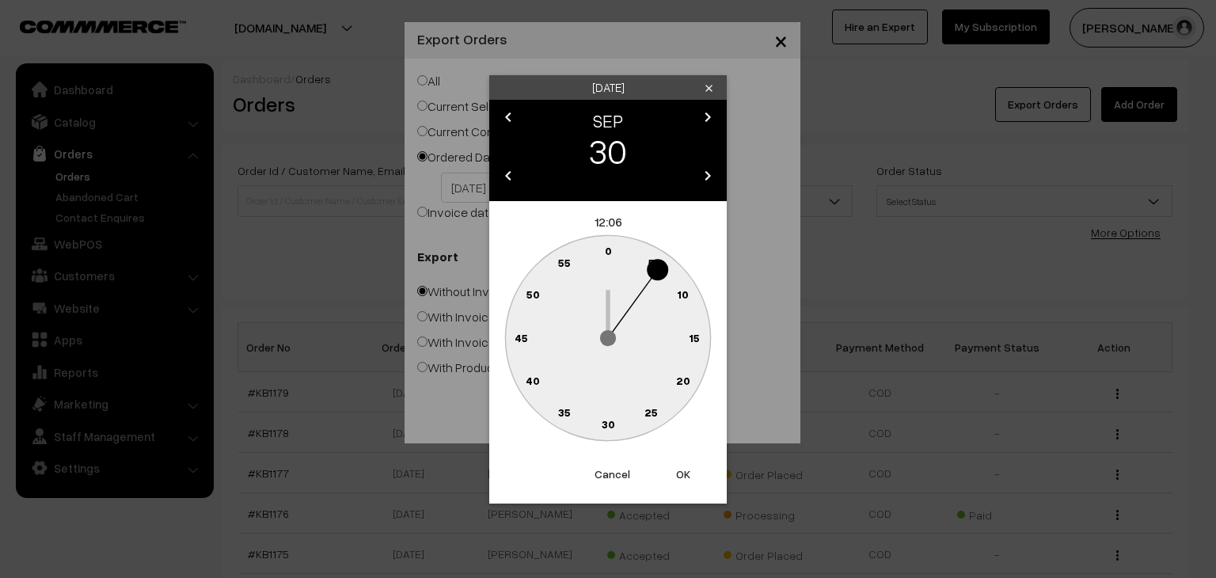
click at [682, 476] on button "OK" at bounding box center [682, 474] width 63 height 35
type input "[DATE]"
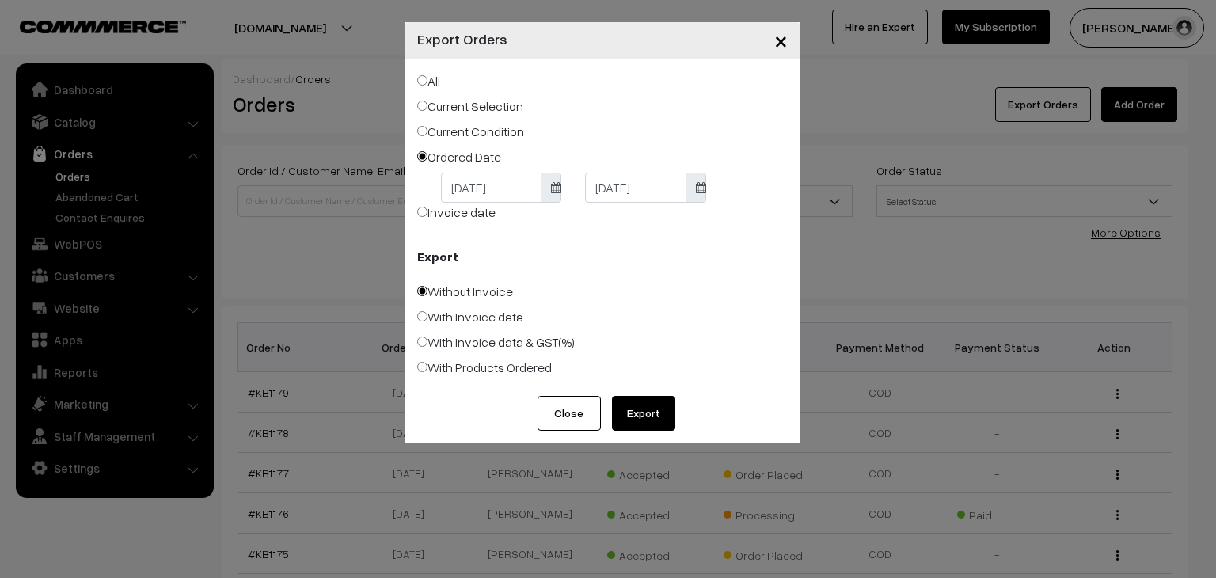
click at [636, 409] on button "Export" at bounding box center [643, 413] width 63 height 35
